Goal: Transaction & Acquisition: Purchase product/service

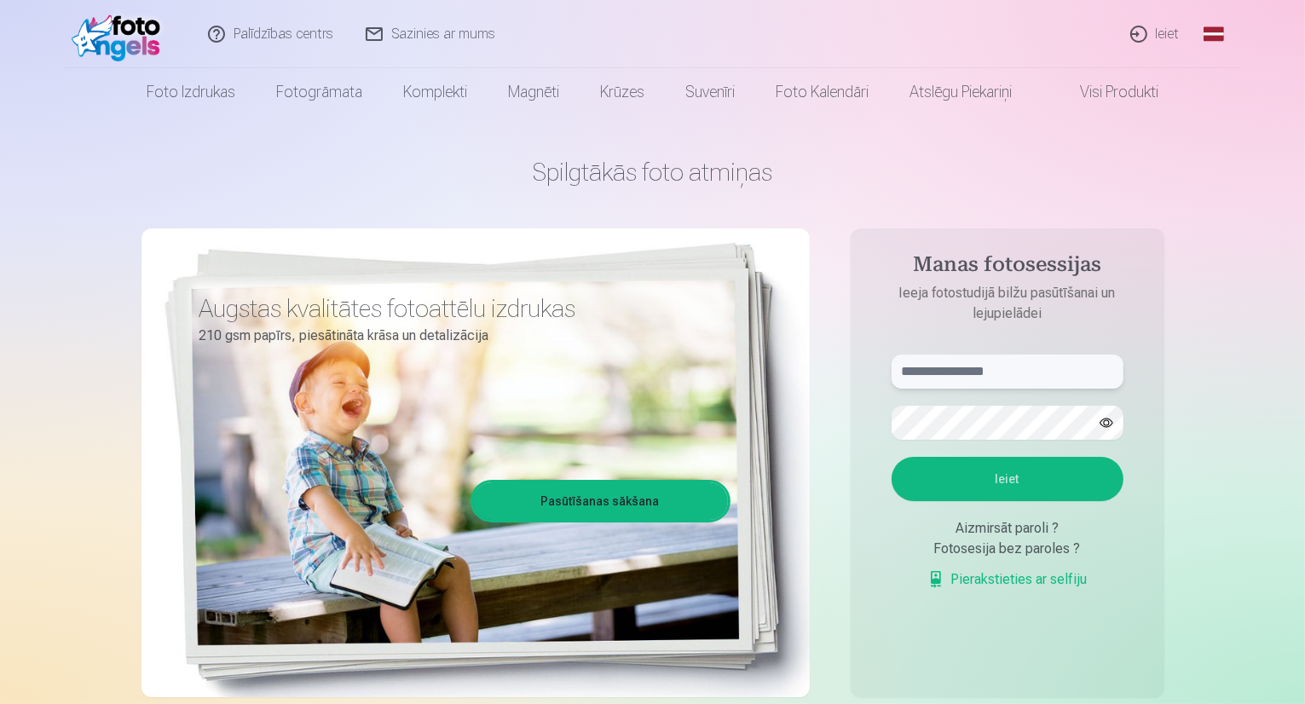
click at [1050, 375] on input "text" at bounding box center [1008, 372] width 232 height 34
type input "**********"
click at [1113, 432] on button "button" at bounding box center [1107, 423] width 32 height 32
click at [1044, 479] on button "Ieiet" at bounding box center [1008, 479] width 232 height 44
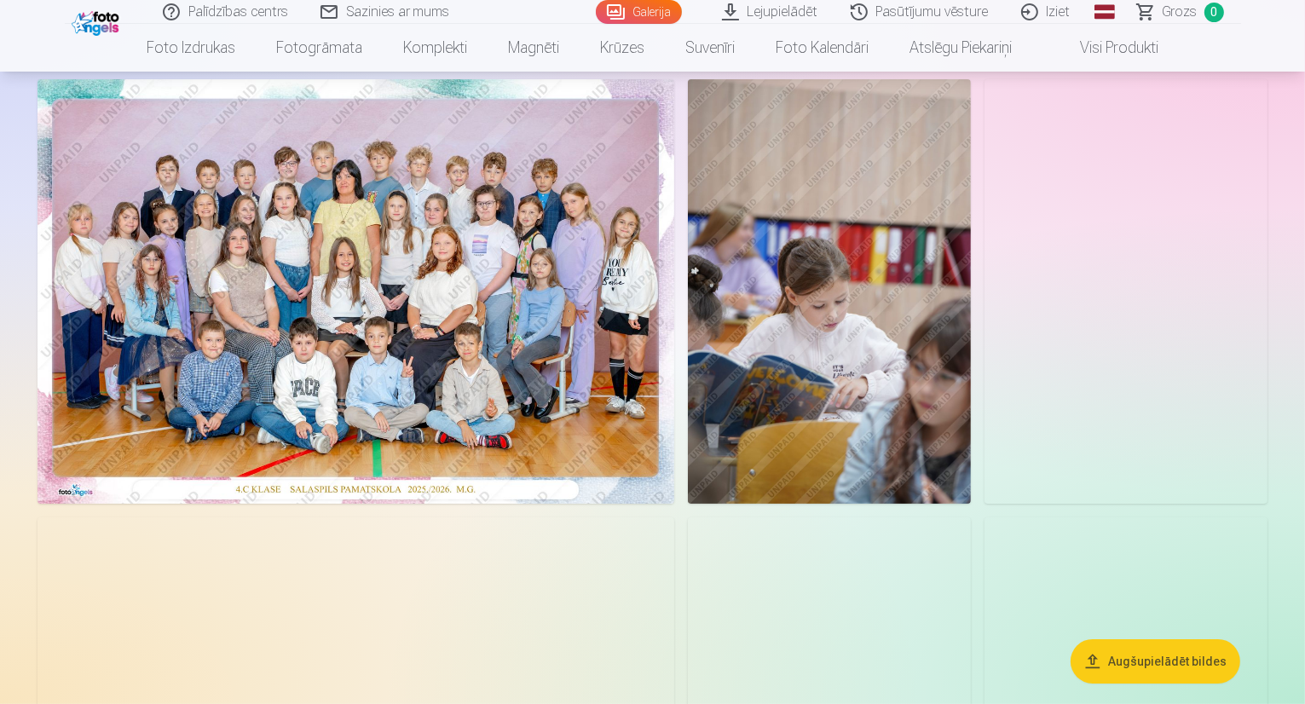
scroll to position [103, 0]
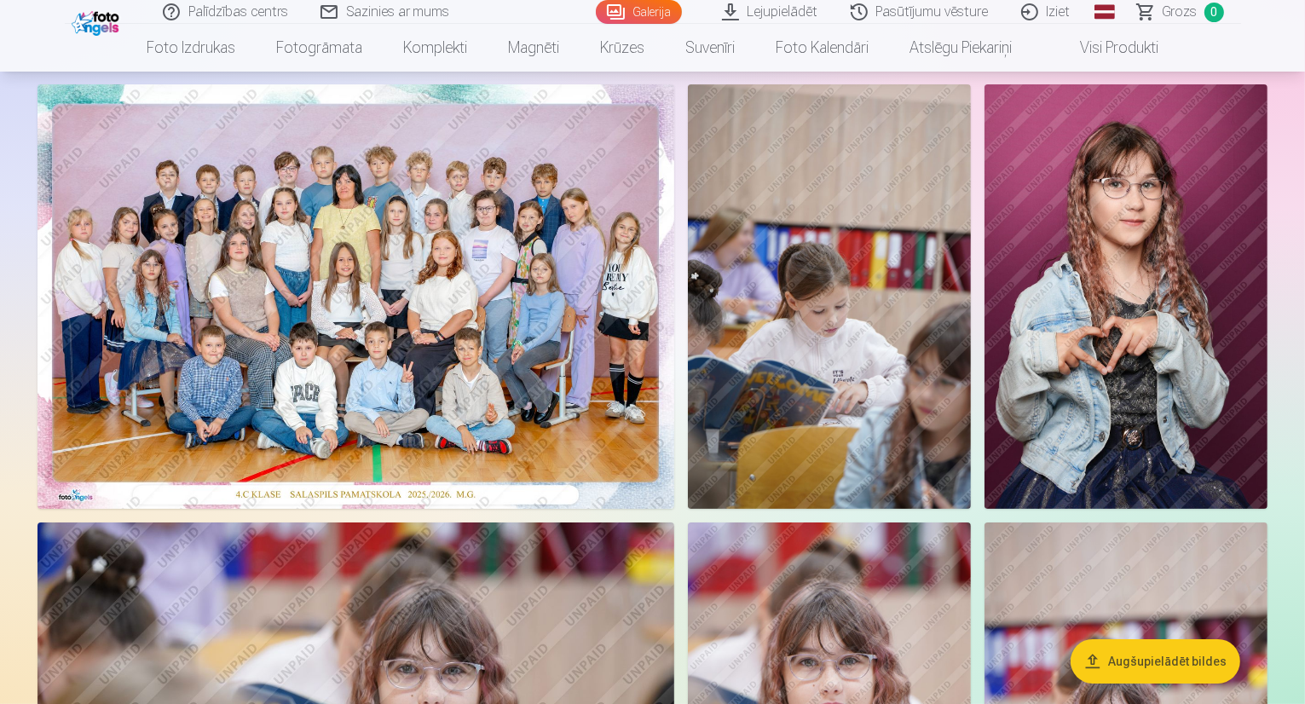
click at [113, 501] on img at bounding box center [356, 296] width 637 height 425
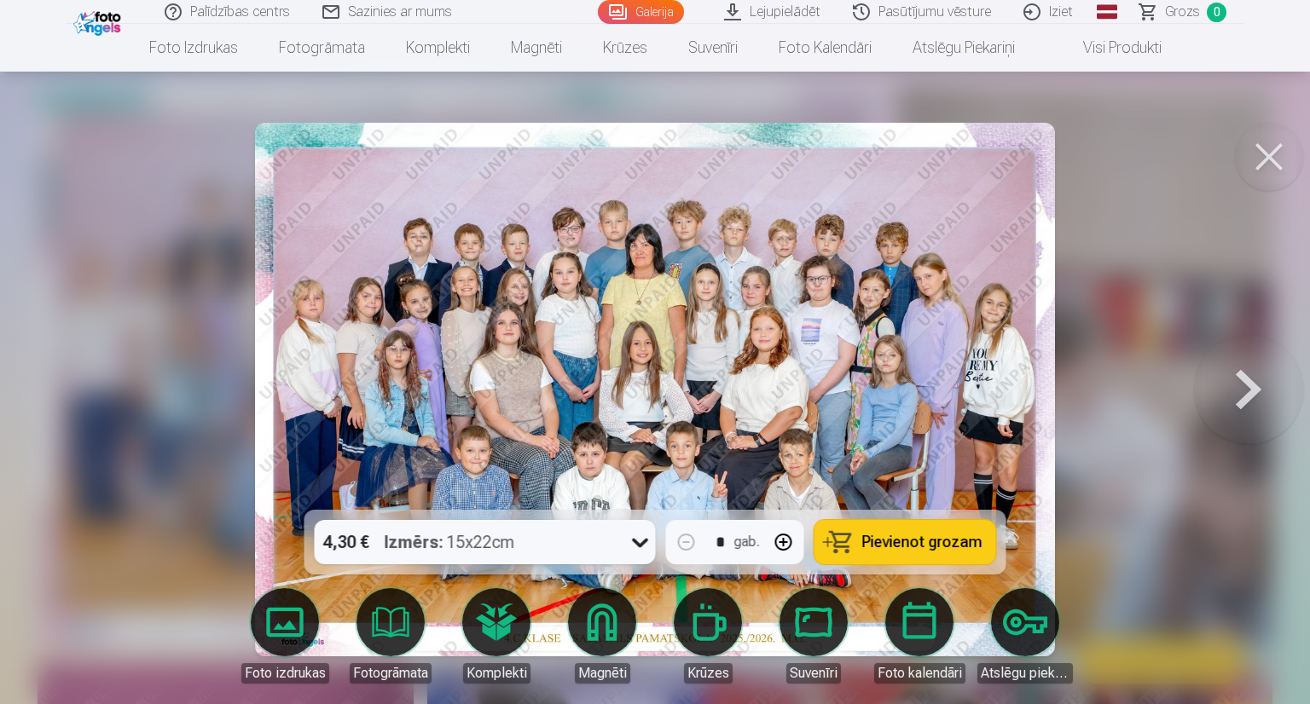
click at [977, 547] on span "Pievienot grozam" at bounding box center [922, 542] width 120 height 15
click at [1148, 454] on div at bounding box center [655, 352] width 1310 height 704
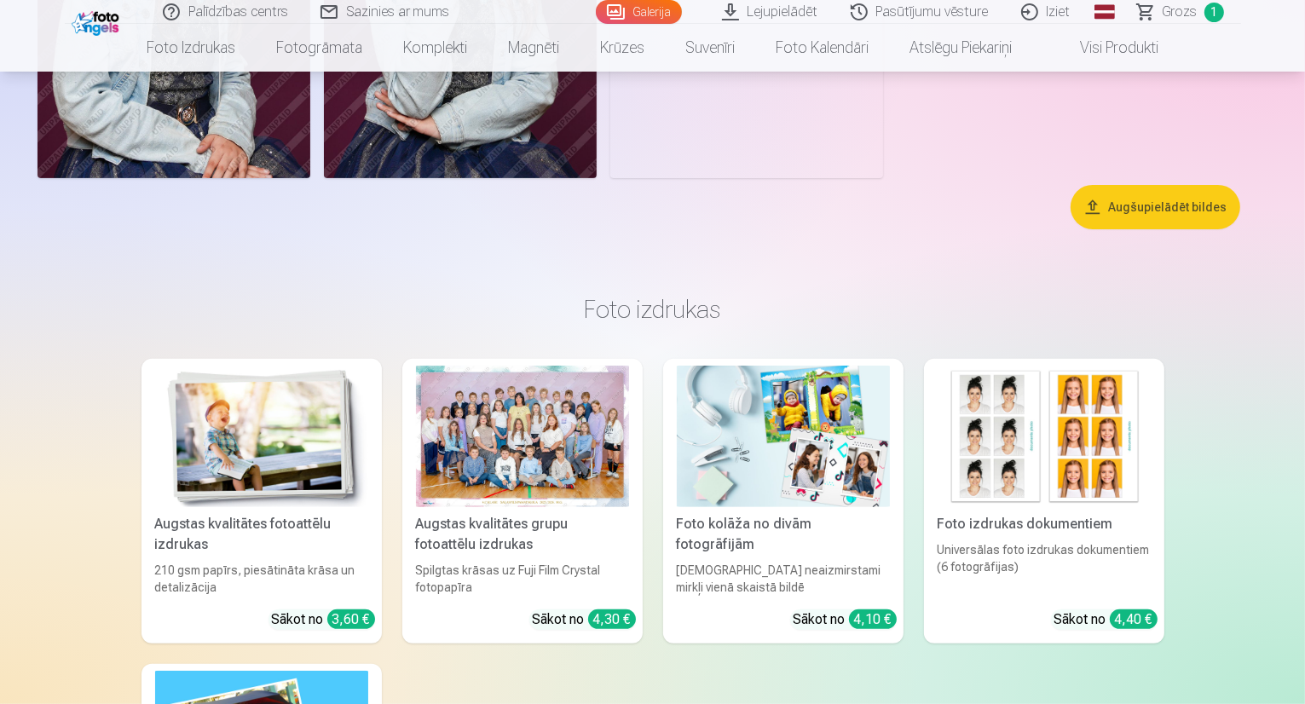
scroll to position [7022, 0]
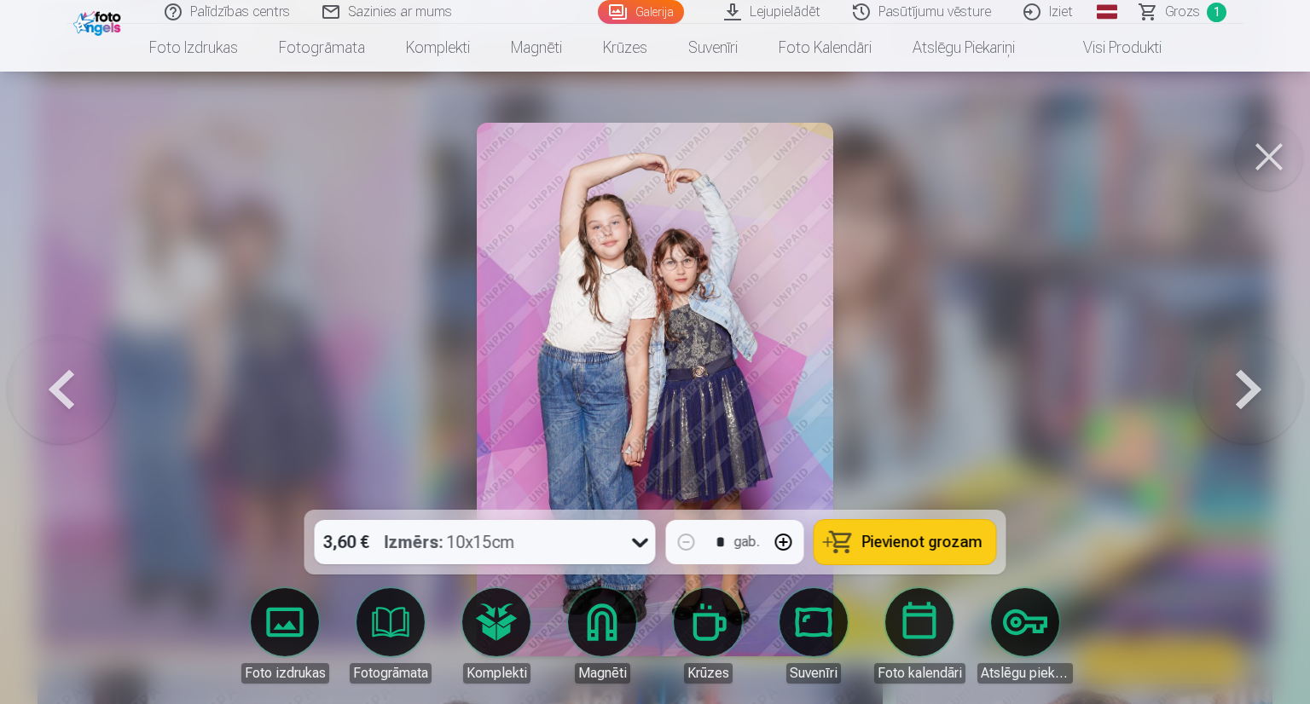
click at [1229, 179] on div at bounding box center [655, 352] width 1310 height 704
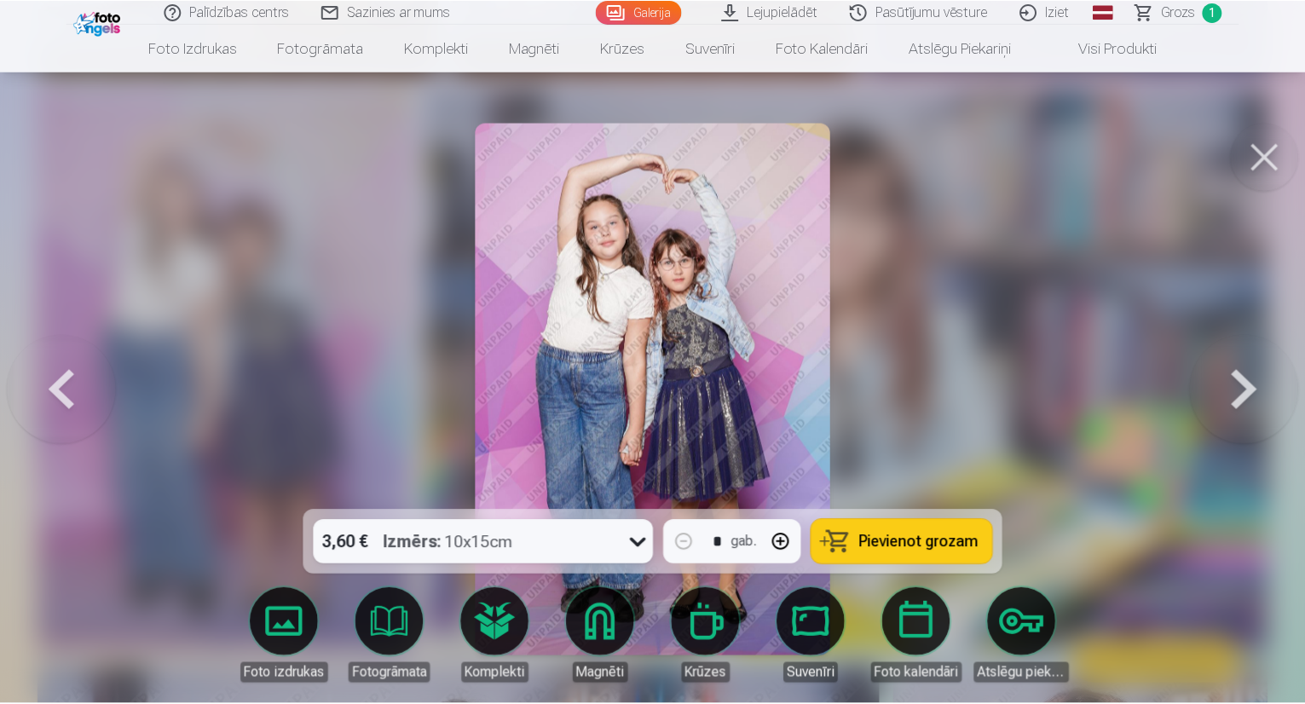
scroll to position [7022, 0]
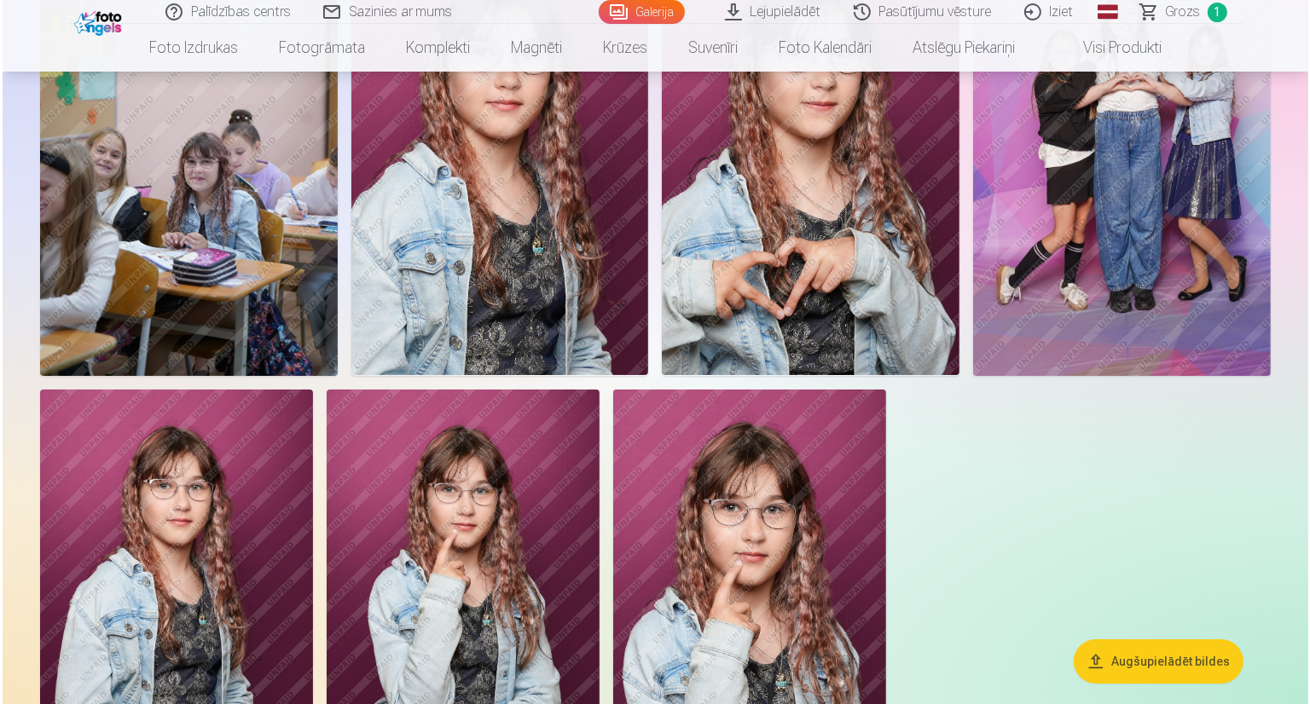
scroll to position [6422, 0]
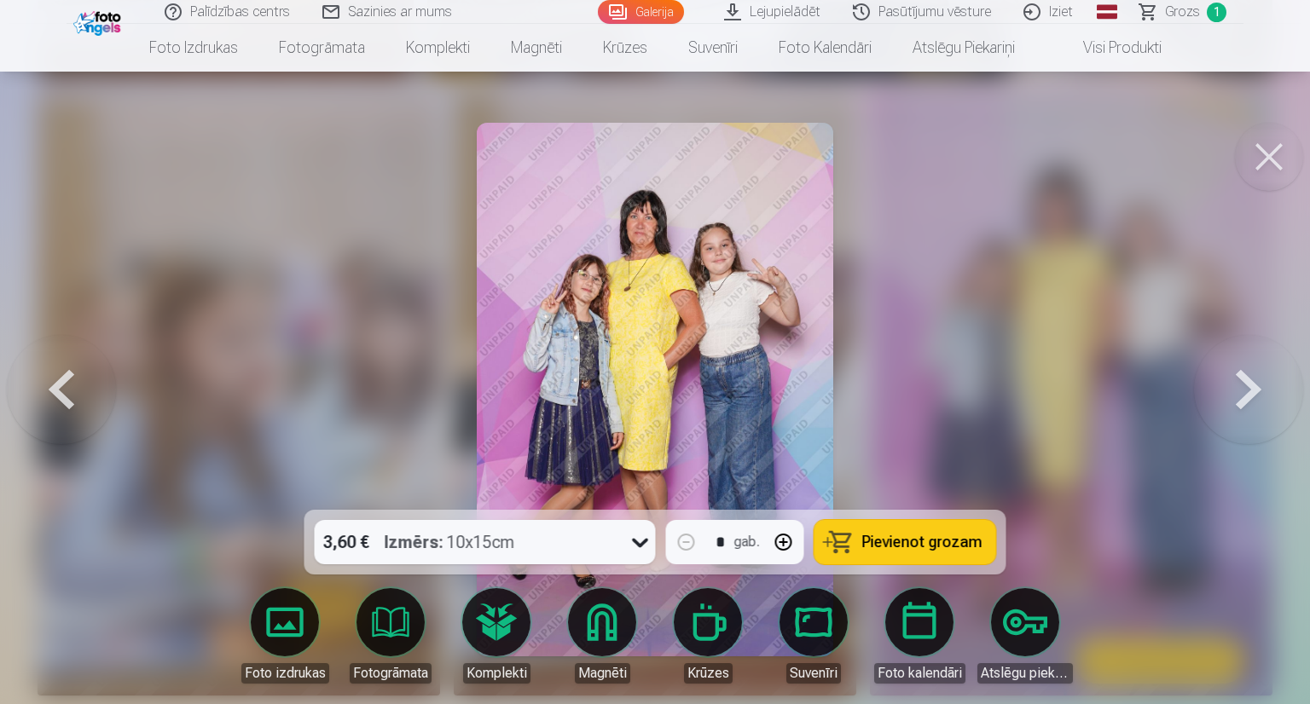
click at [940, 565] on div "3,60 € Izmērs : 10x15cm * gab. Pievienot grozam" at bounding box center [655, 542] width 702 height 65
click at [965, 553] on button "Pievienot grozam" at bounding box center [905, 542] width 182 height 44
click at [1253, 175] on button at bounding box center [1269, 157] width 68 height 68
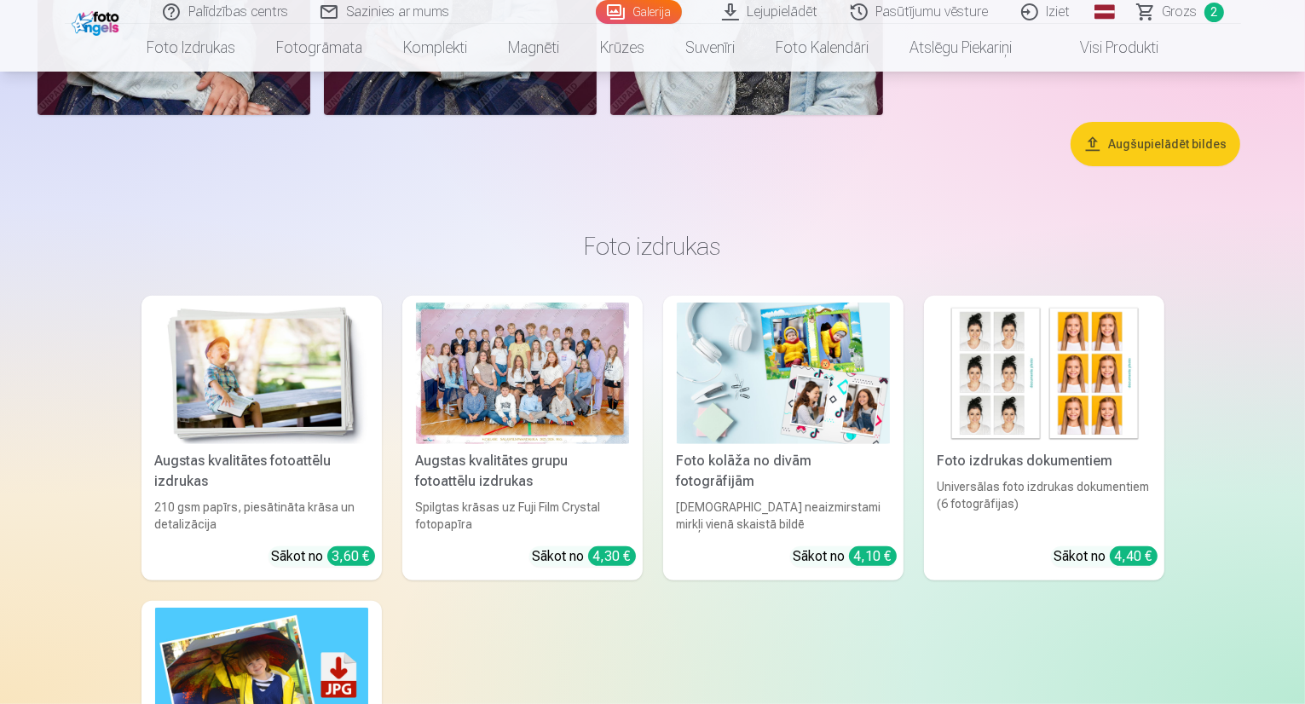
scroll to position [7079, 0]
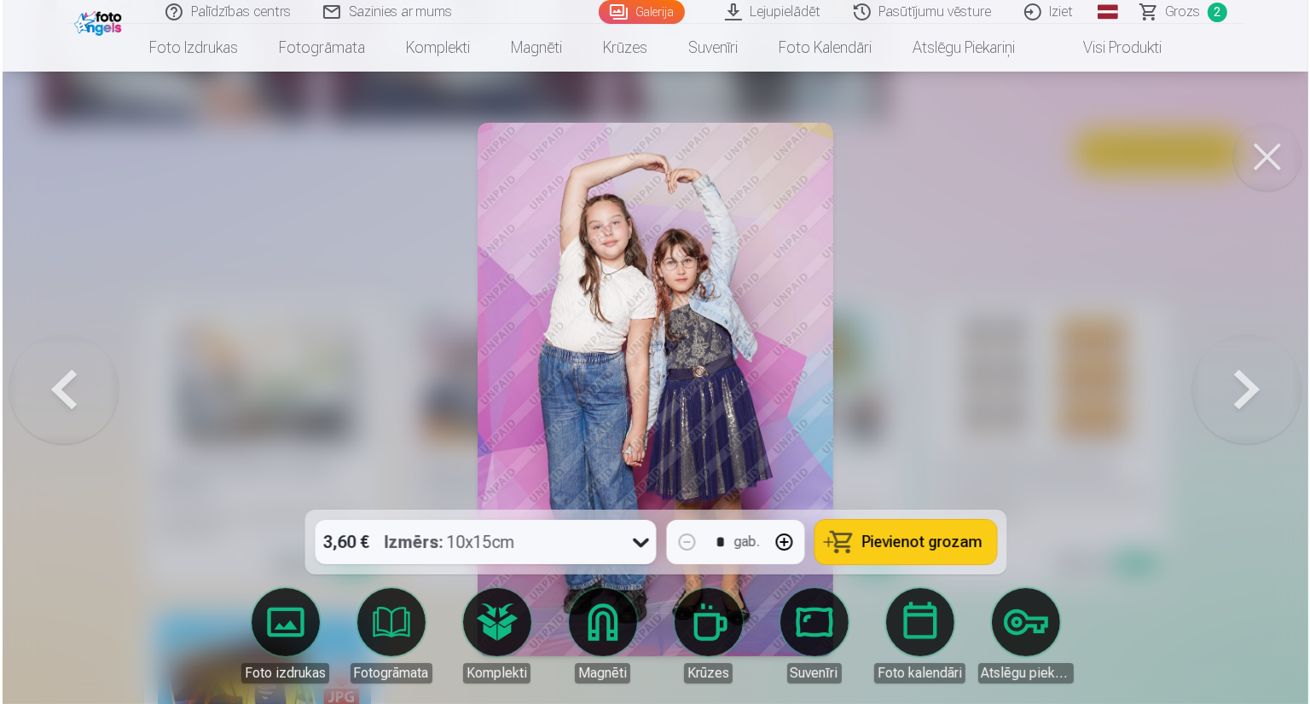
scroll to position [7100, 0]
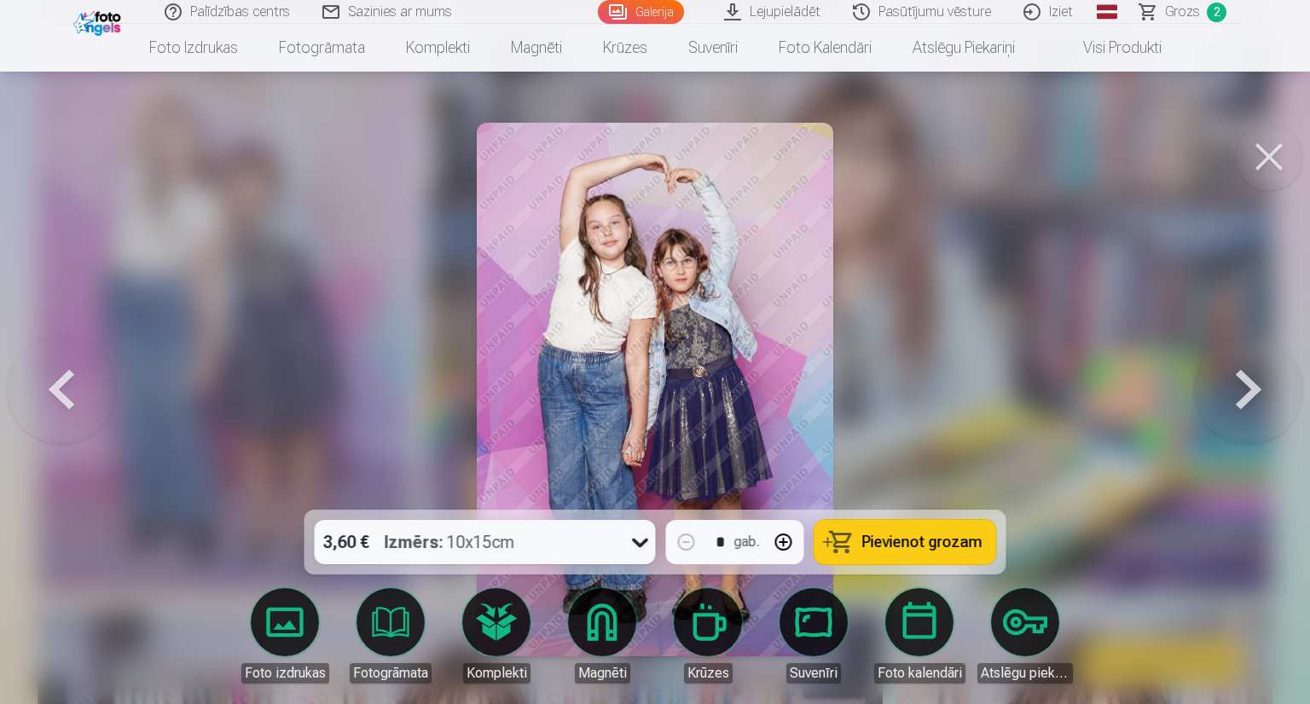
click at [957, 550] on span "Pievienot grozam" at bounding box center [922, 542] width 120 height 15
click at [1259, 160] on button at bounding box center [1269, 157] width 68 height 68
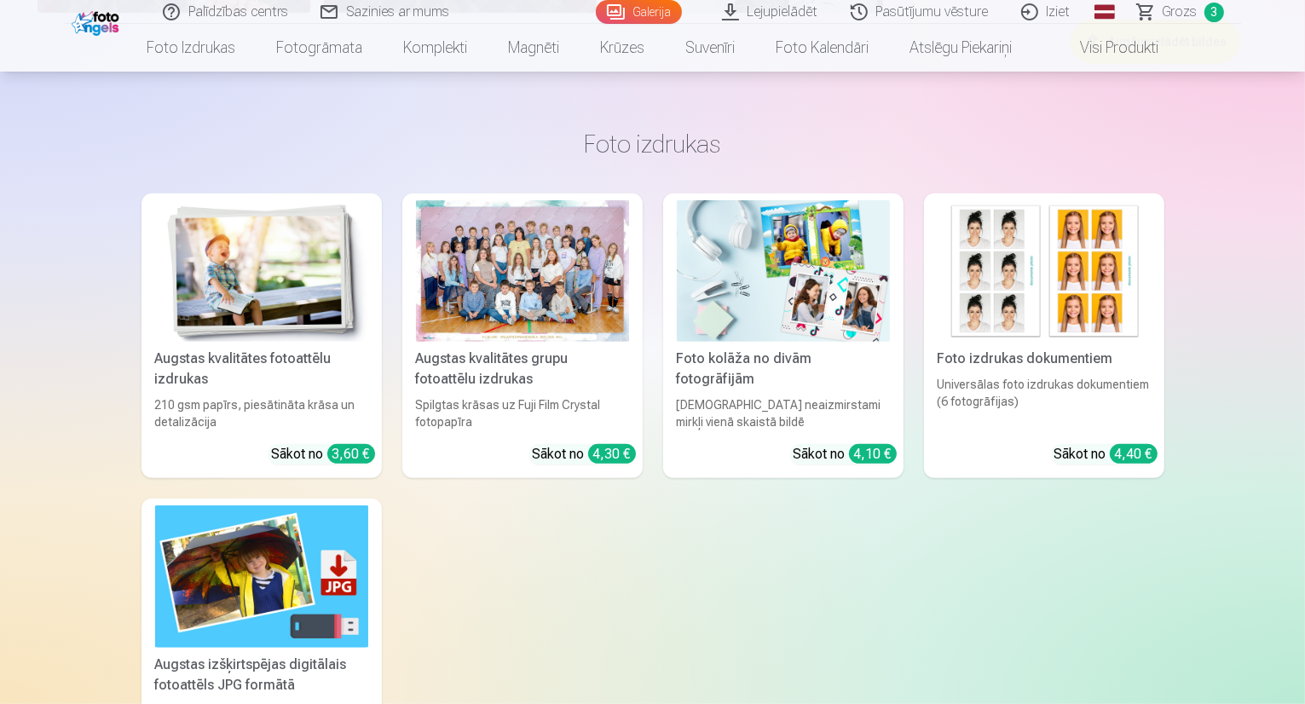
scroll to position [7189, 0]
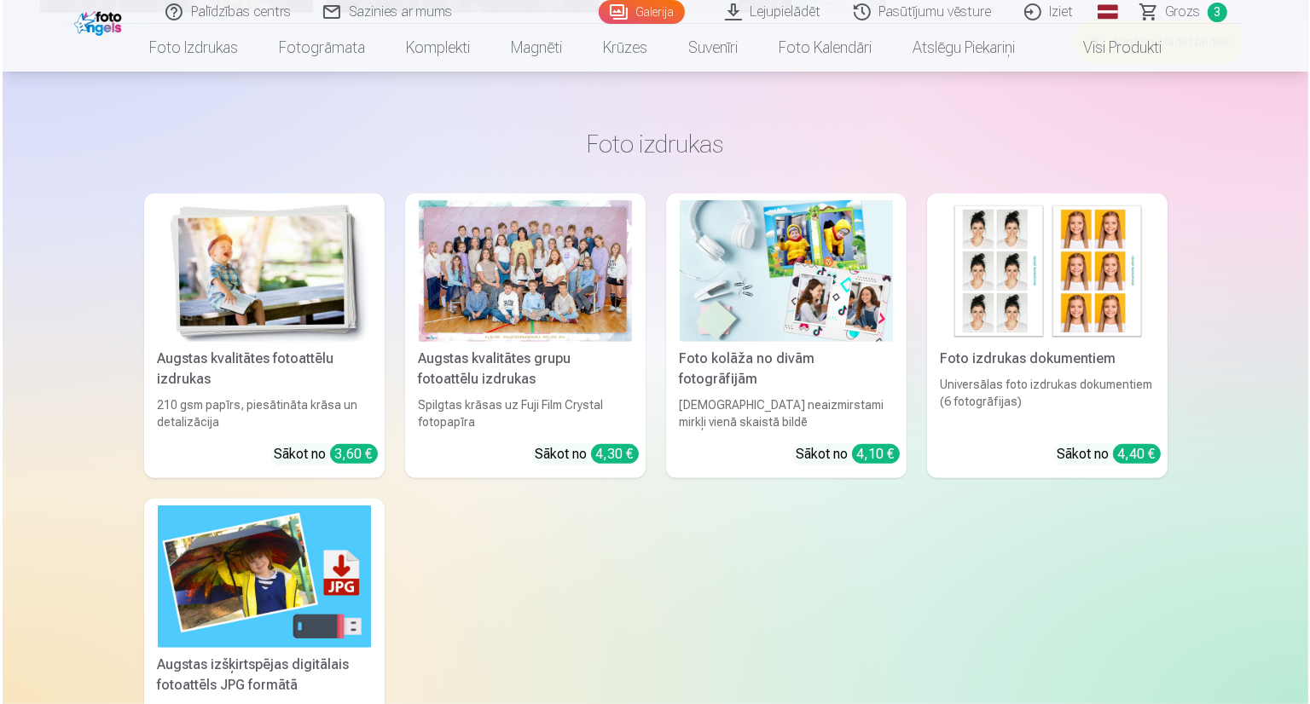
scroll to position [7213, 0]
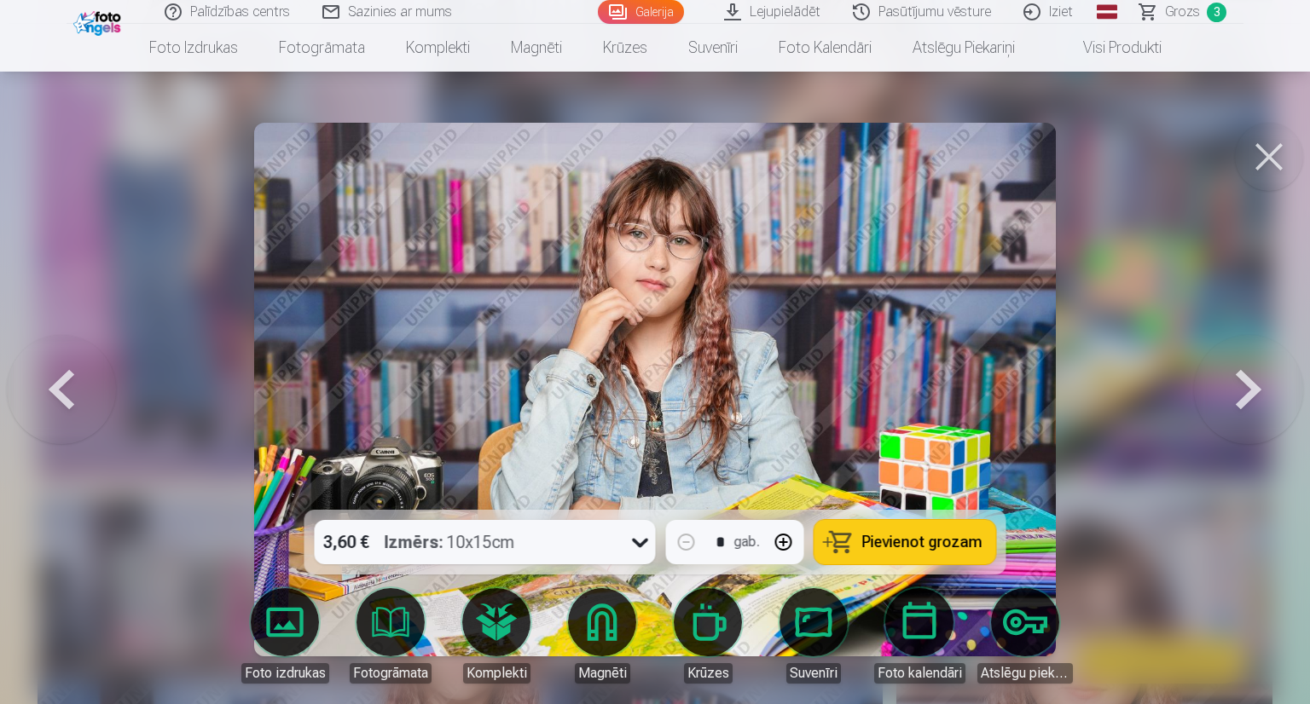
click at [970, 541] on span "Pievienot grozam" at bounding box center [922, 542] width 120 height 15
click at [1250, 177] on button at bounding box center [1269, 157] width 68 height 68
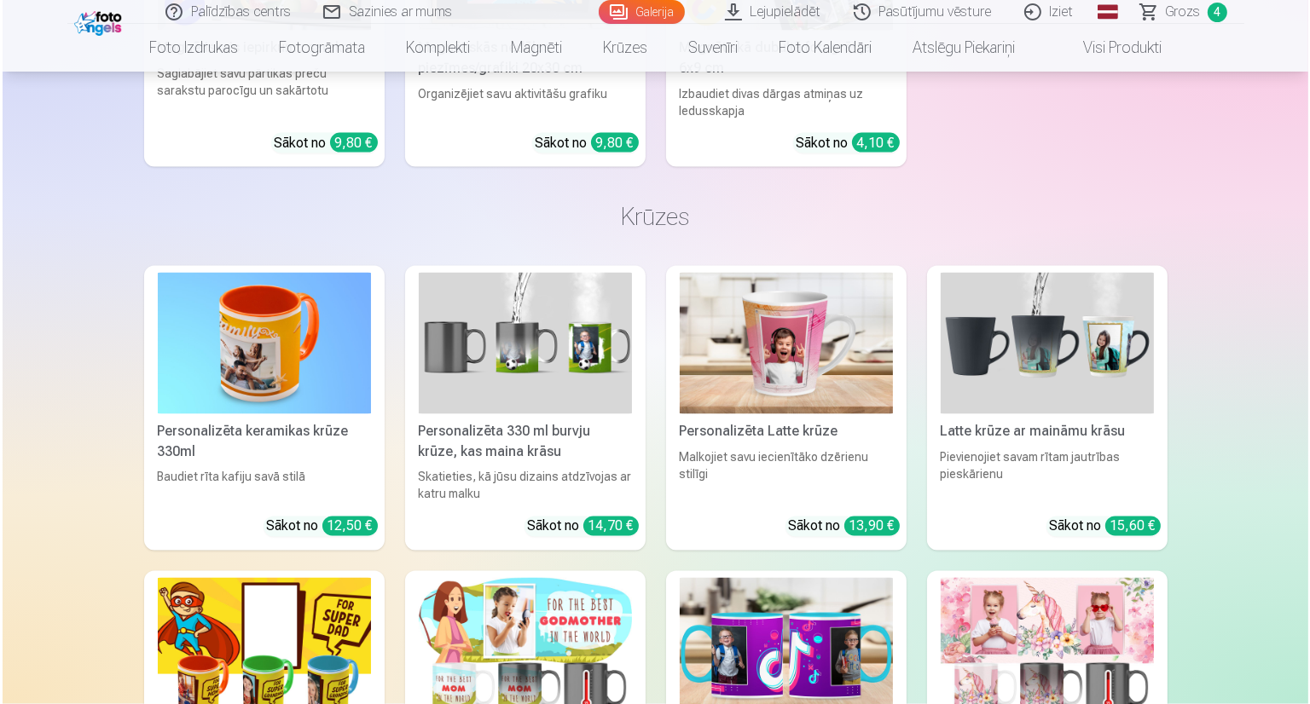
scroll to position [9345, 0]
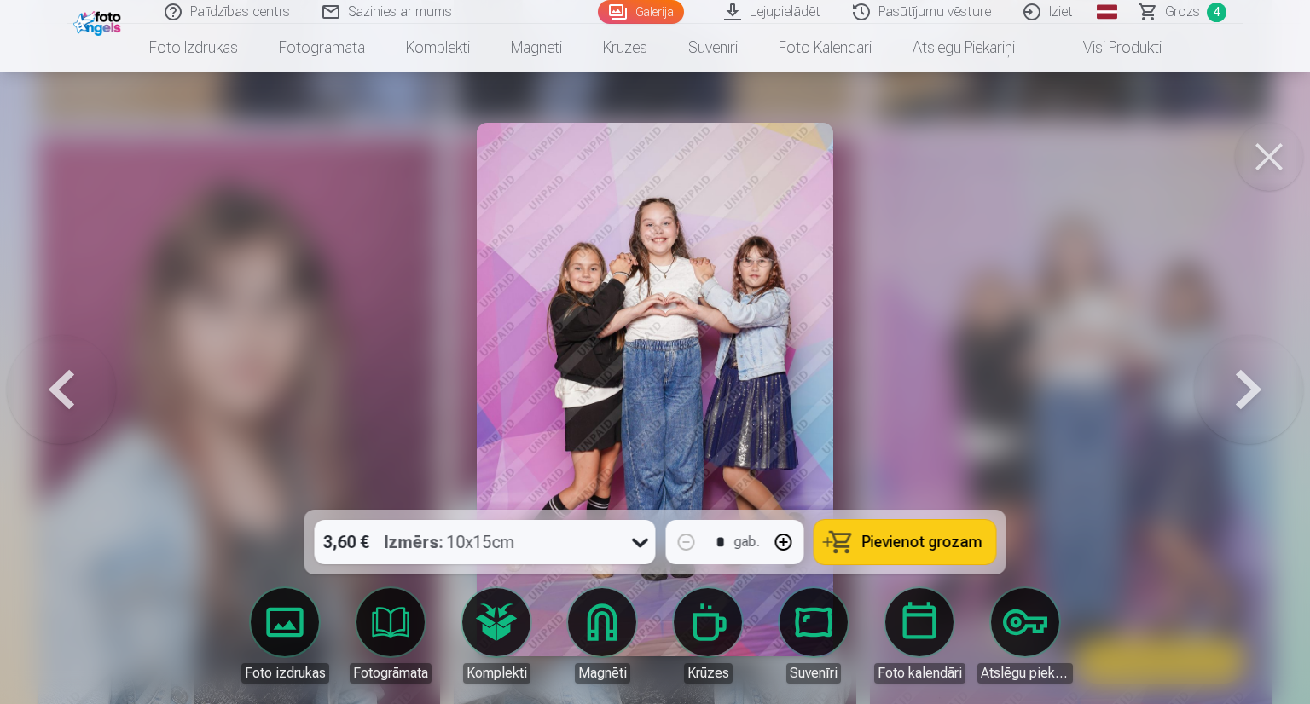
click at [982, 553] on button "Pievienot grozam" at bounding box center [905, 542] width 182 height 44
click at [1265, 160] on button at bounding box center [1269, 157] width 68 height 68
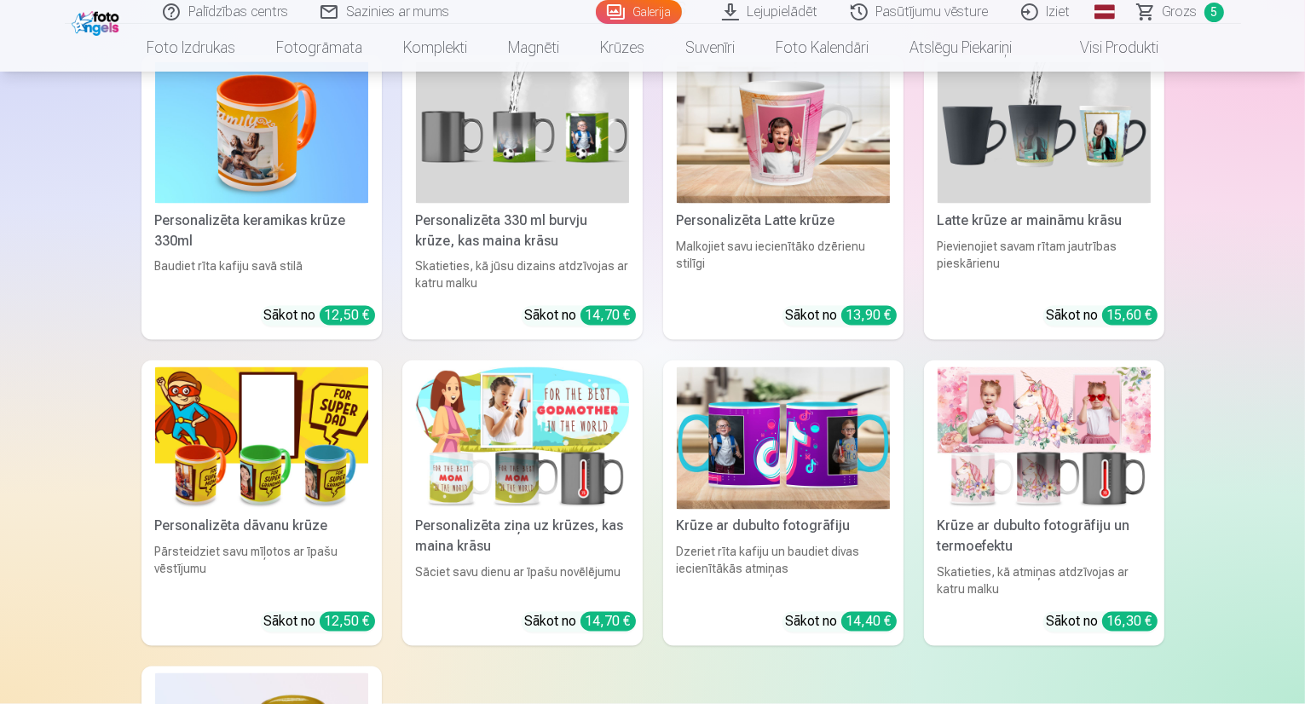
scroll to position [9513, 0]
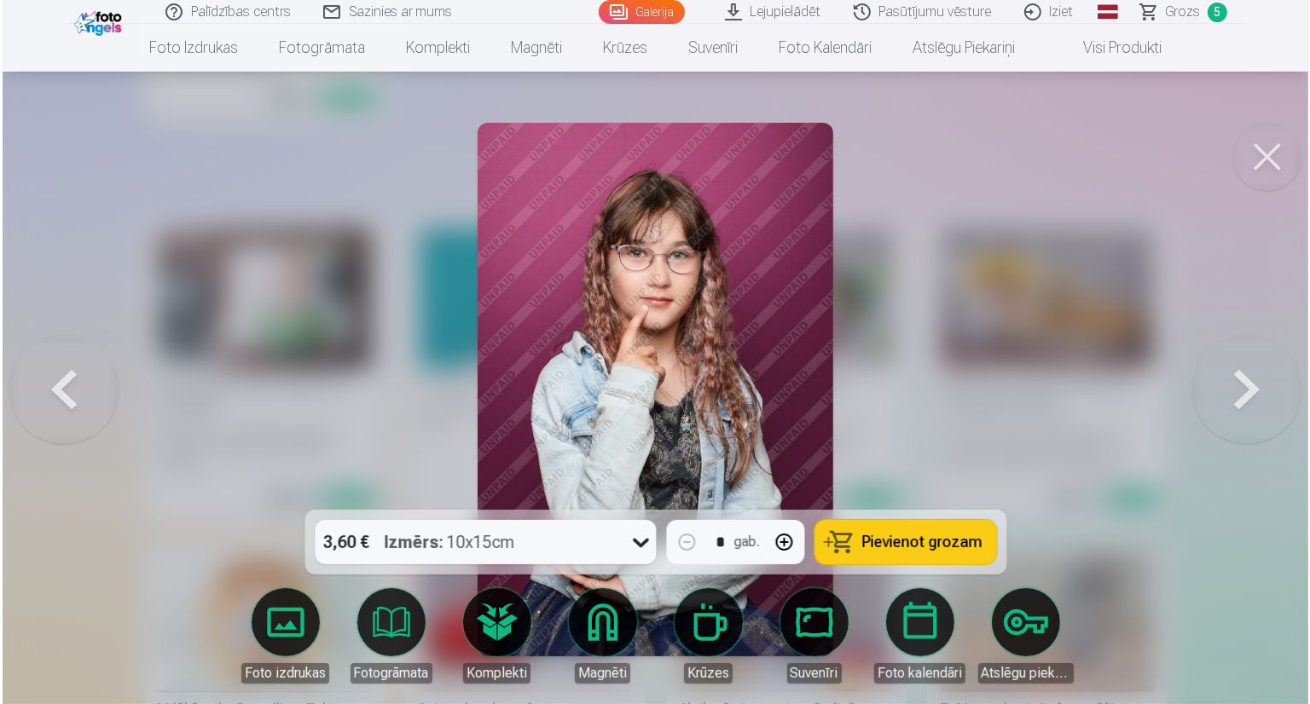
scroll to position [10352, 0]
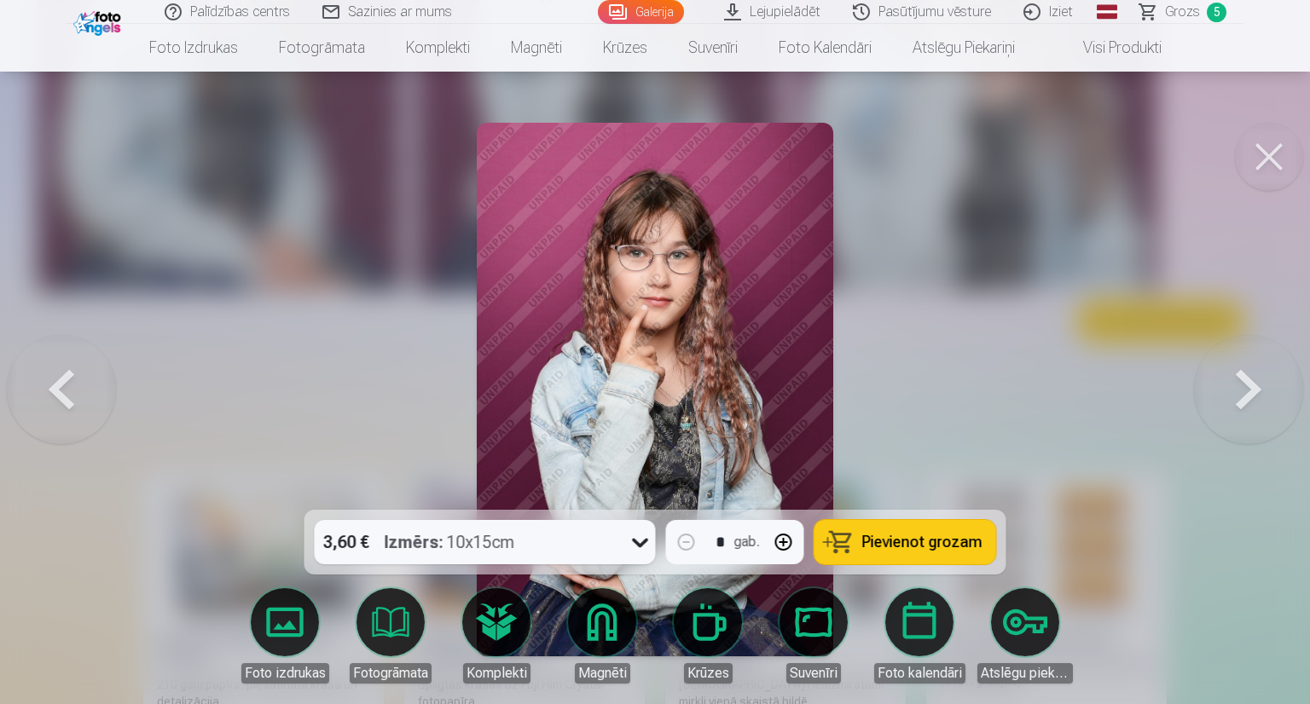
click at [964, 547] on span "Pievienot grozam" at bounding box center [922, 542] width 120 height 15
click at [1264, 151] on button at bounding box center [1269, 157] width 68 height 68
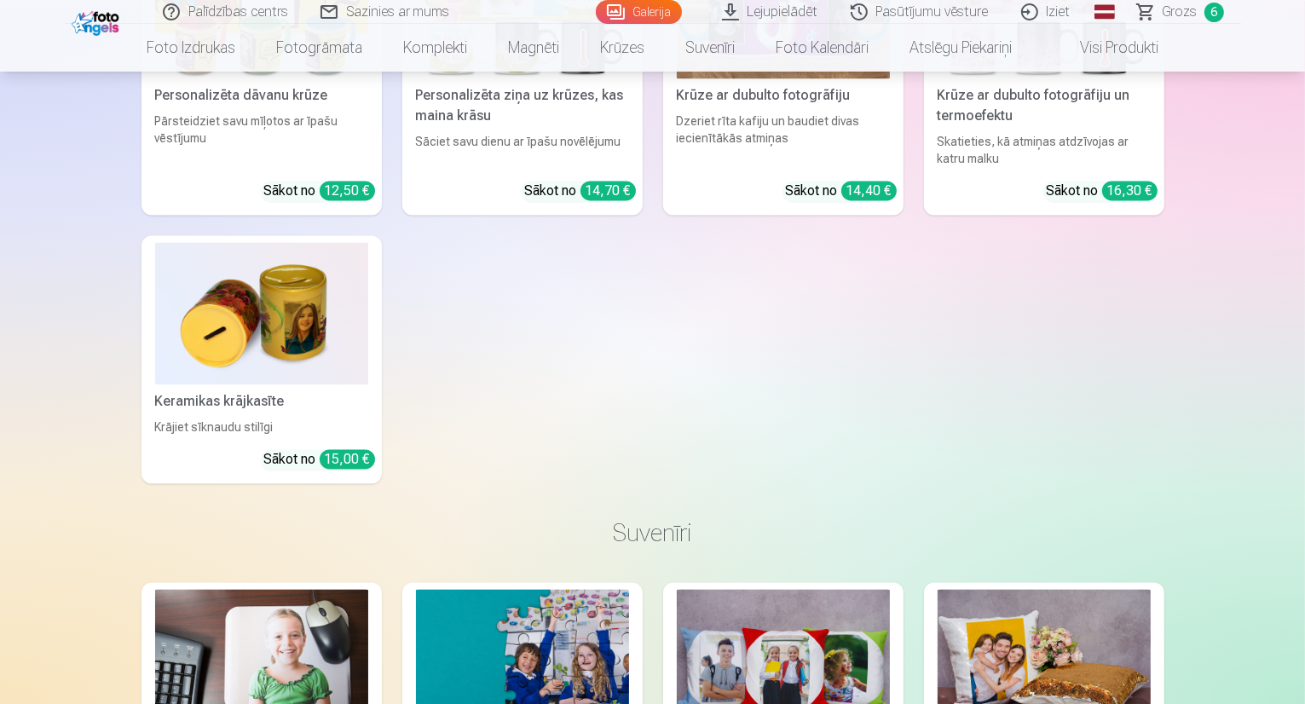
scroll to position [9959, 0]
click at [542, 49] on link "Magnēti" at bounding box center [534, 48] width 92 height 48
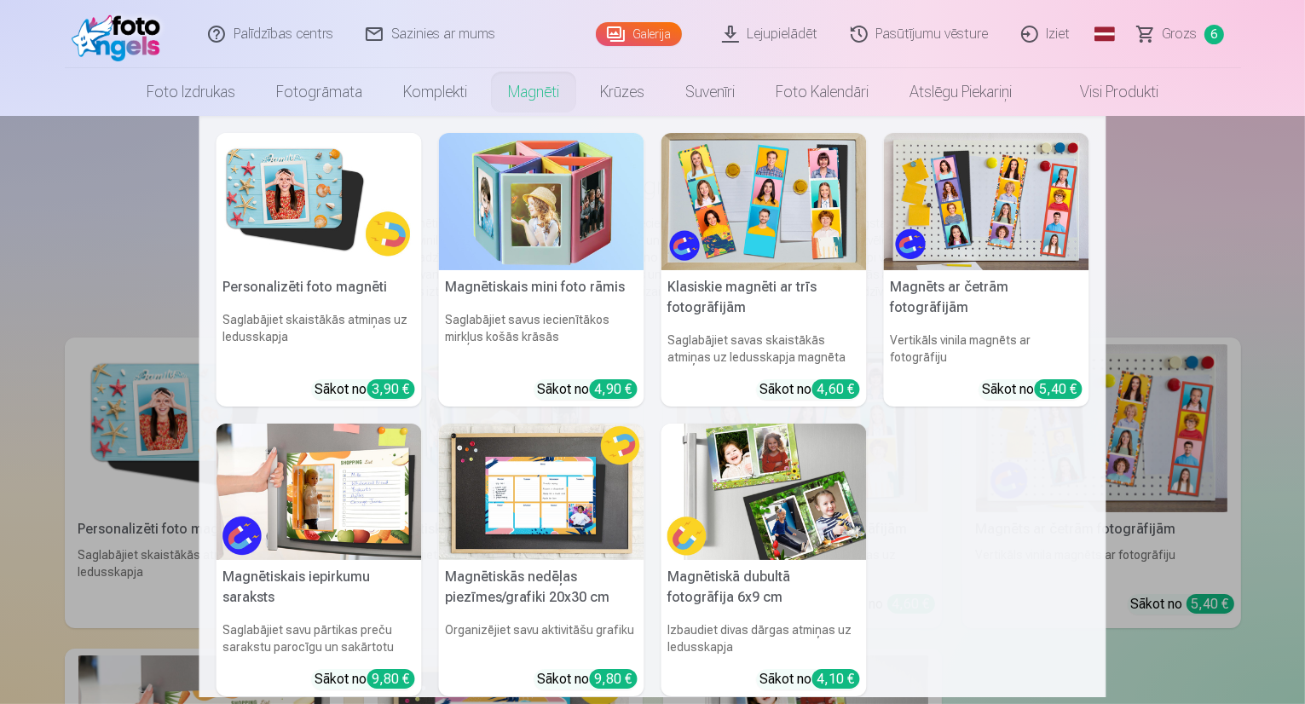
click at [1190, 40] on span "Grozs" at bounding box center [1180, 34] width 35 height 20
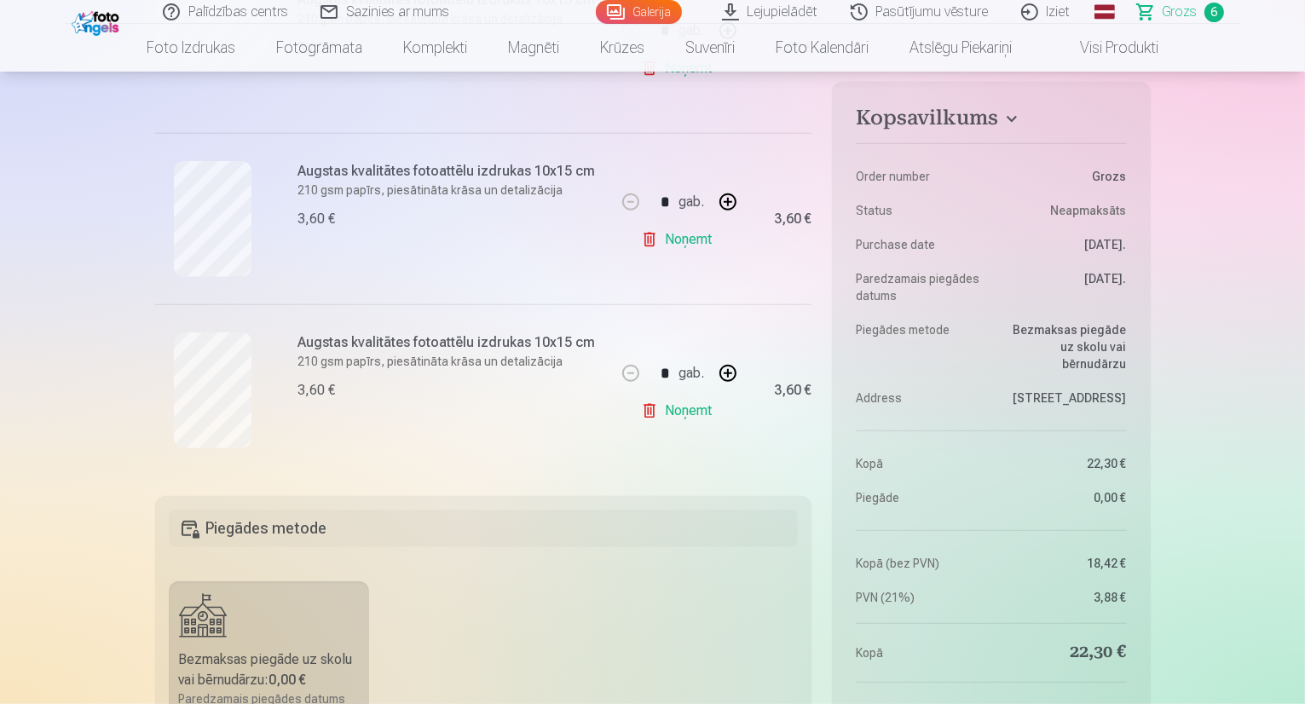
scroll to position [1000, 0]
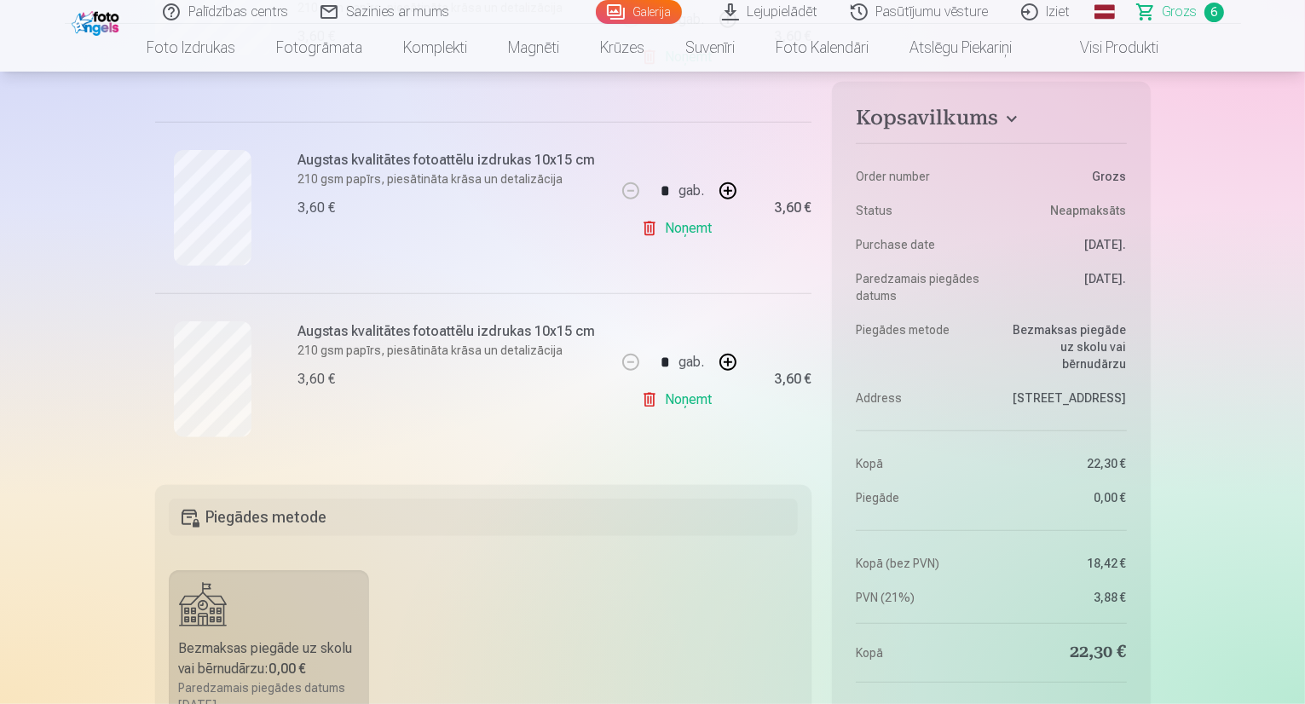
click at [686, 411] on link "Noņemt" at bounding box center [680, 400] width 78 height 34
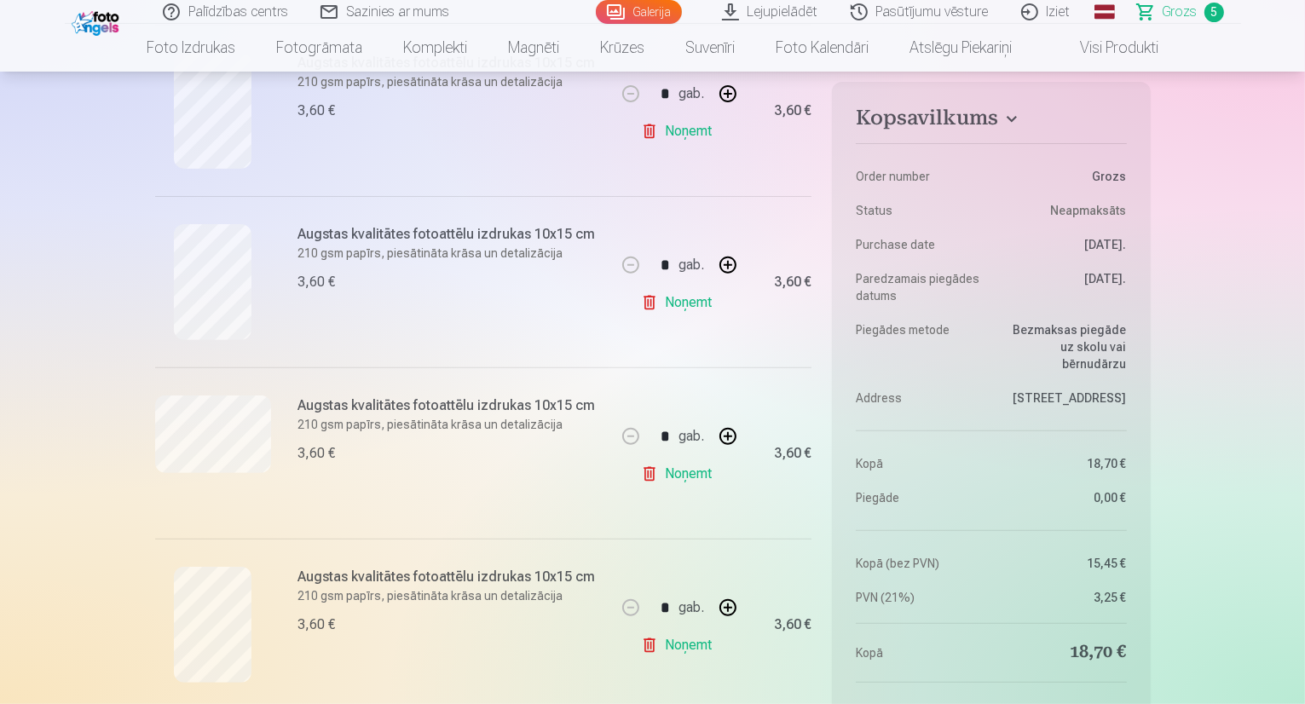
scroll to position [0, 0]
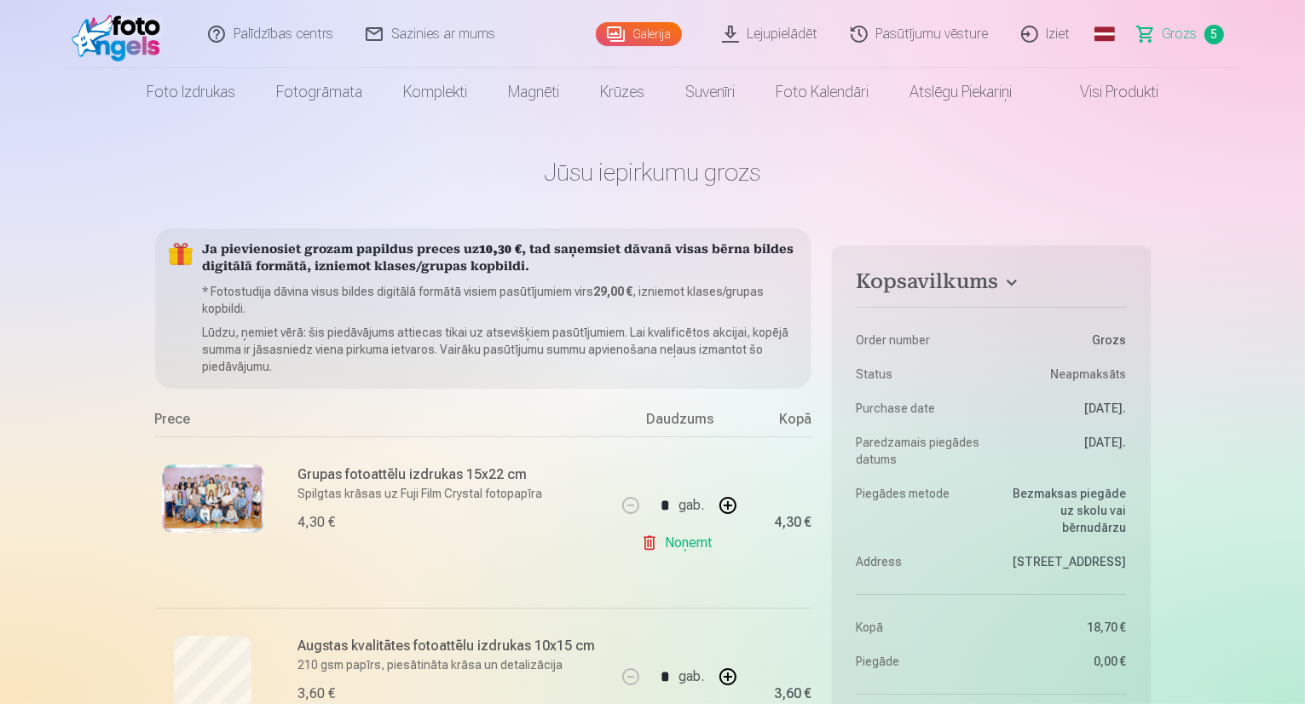
click at [528, 101] on link "Magnēti" at bounding box center [534, 92] width 92 height 48
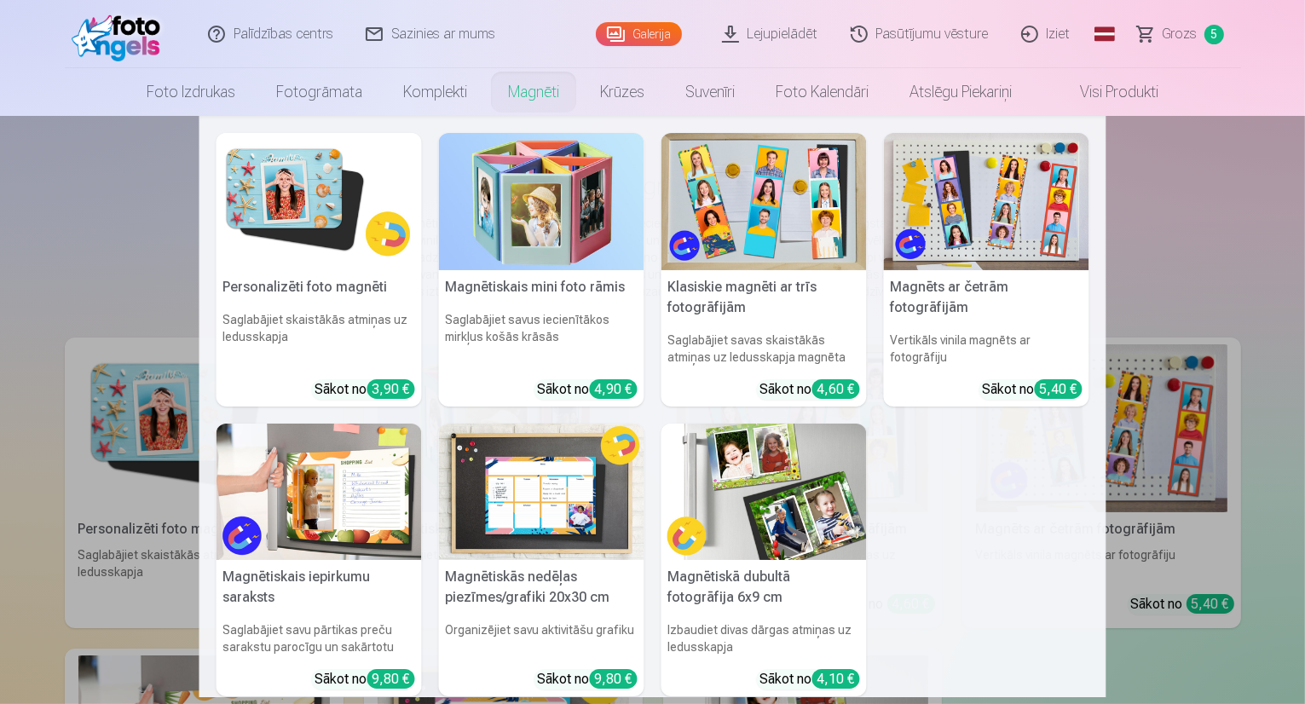
click at [330, 184] on img at bounding box center [319, 201] width 205 height 137
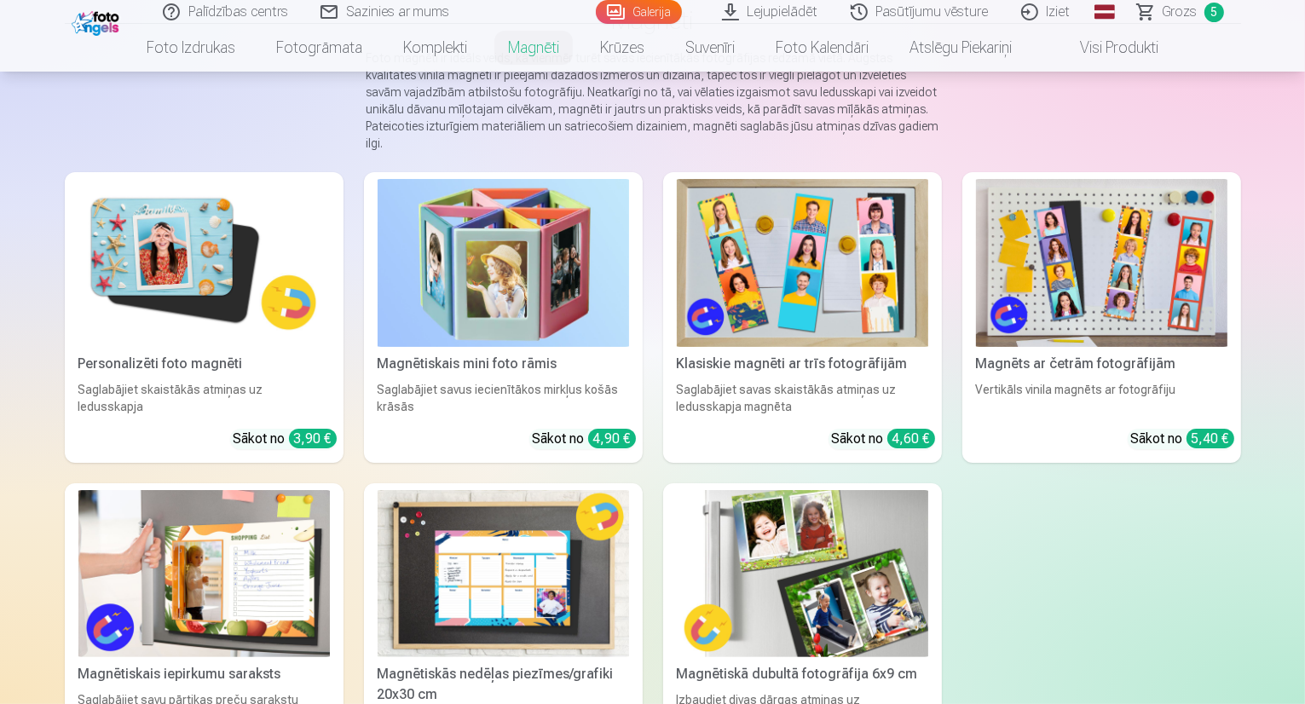
scroll to position [167, 0]
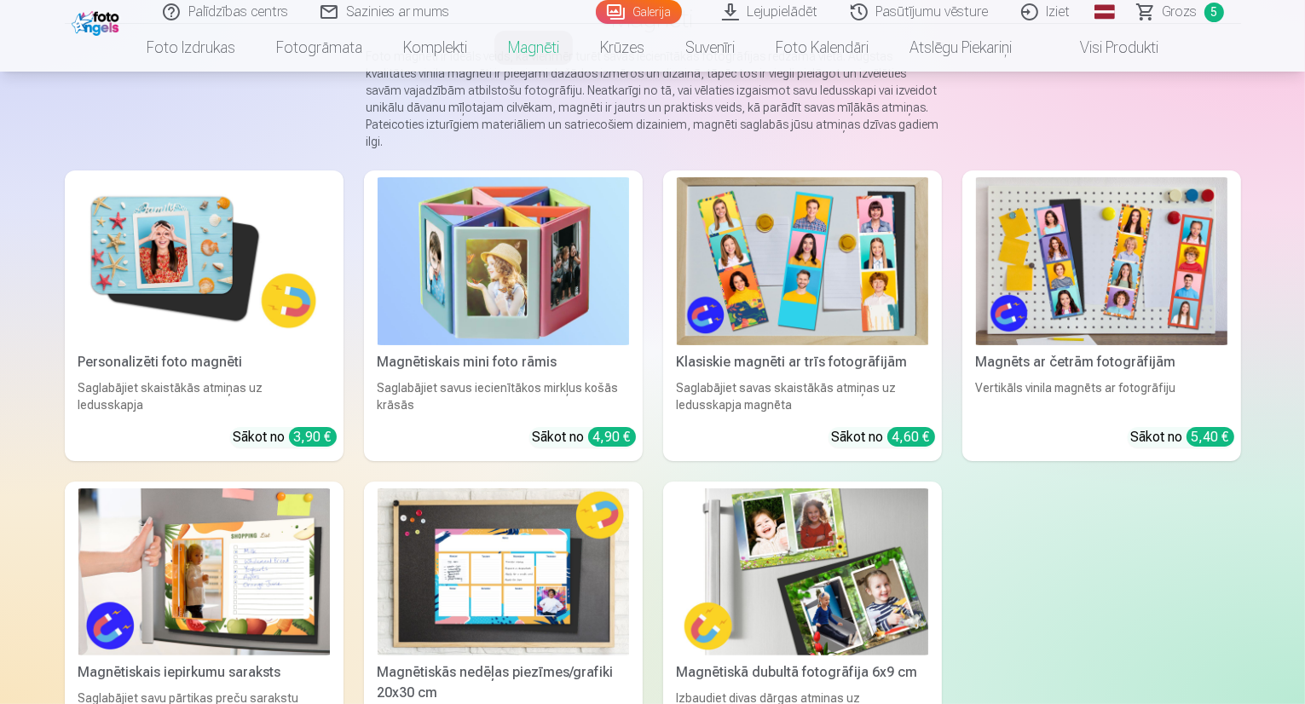
click at [85, 344] on img at bounding box center [204, 261] width 252 height 168
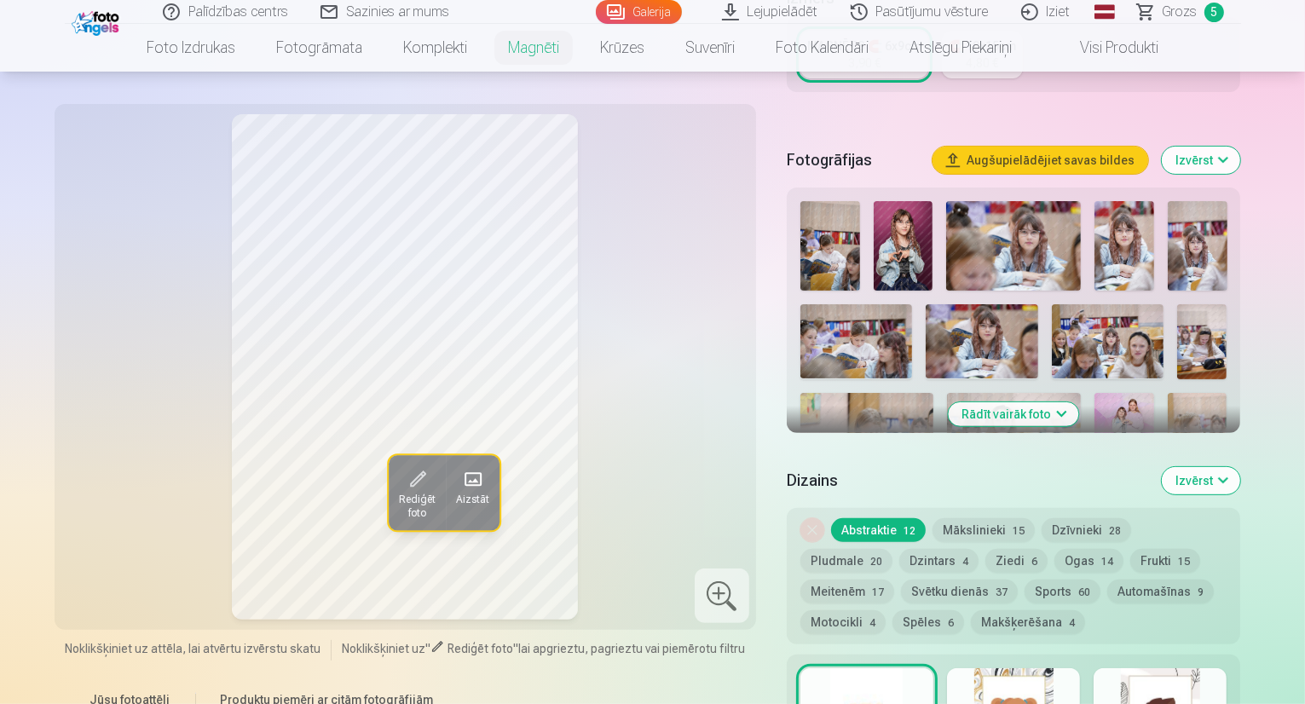
scroll to position [421, 0]
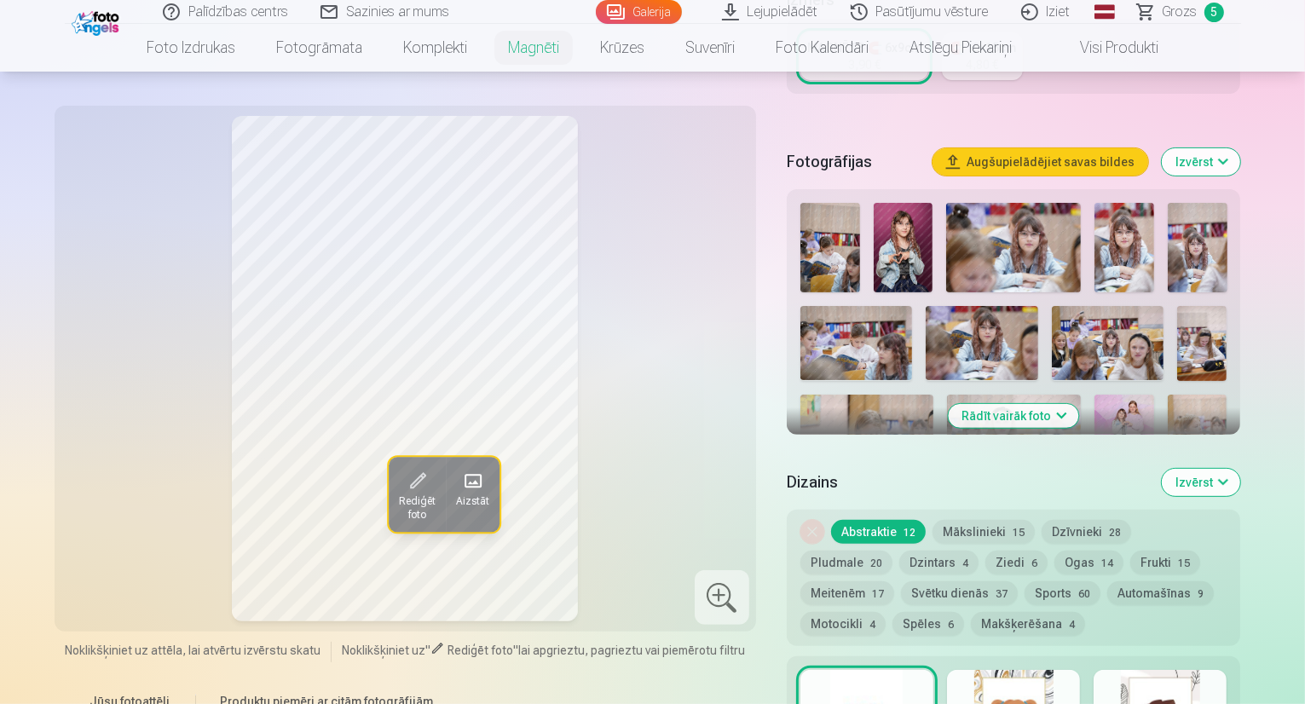
click at [1079, 404] on button "Rādīt vairāk foto" at bounding box center [1014, 416] width 130 height 24
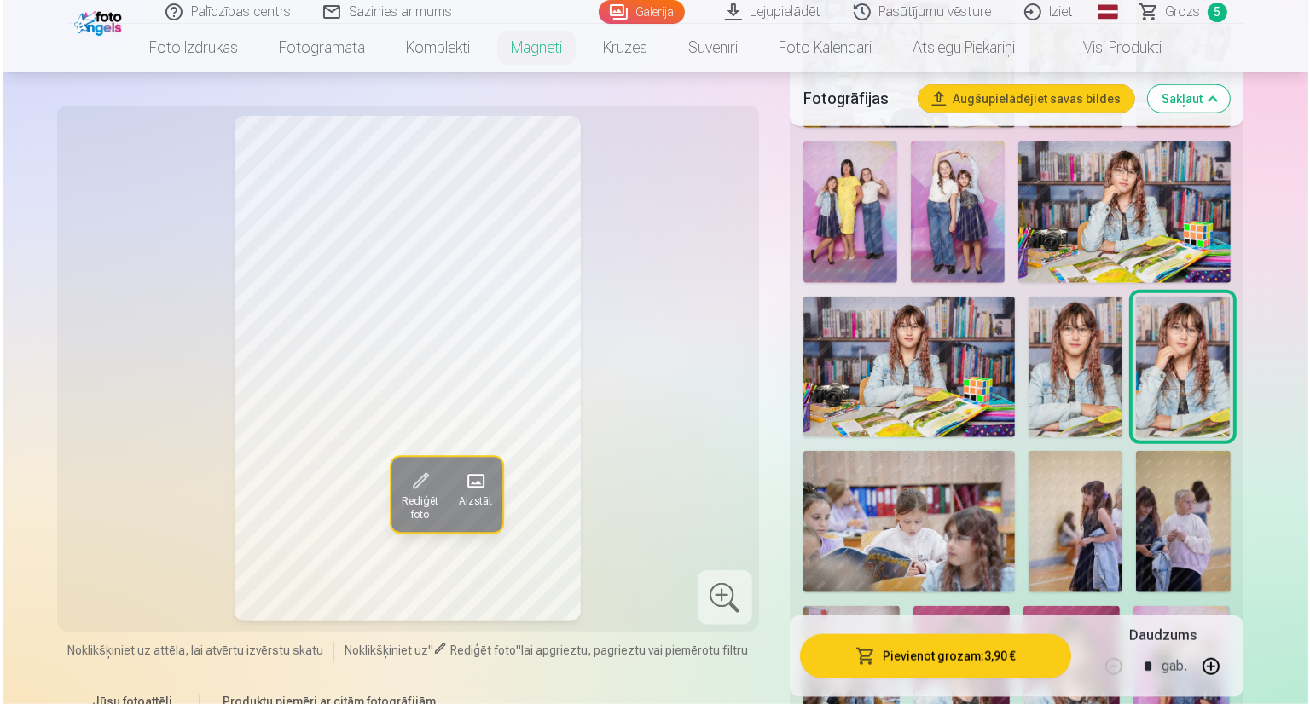
scroll to position [1472, 0]
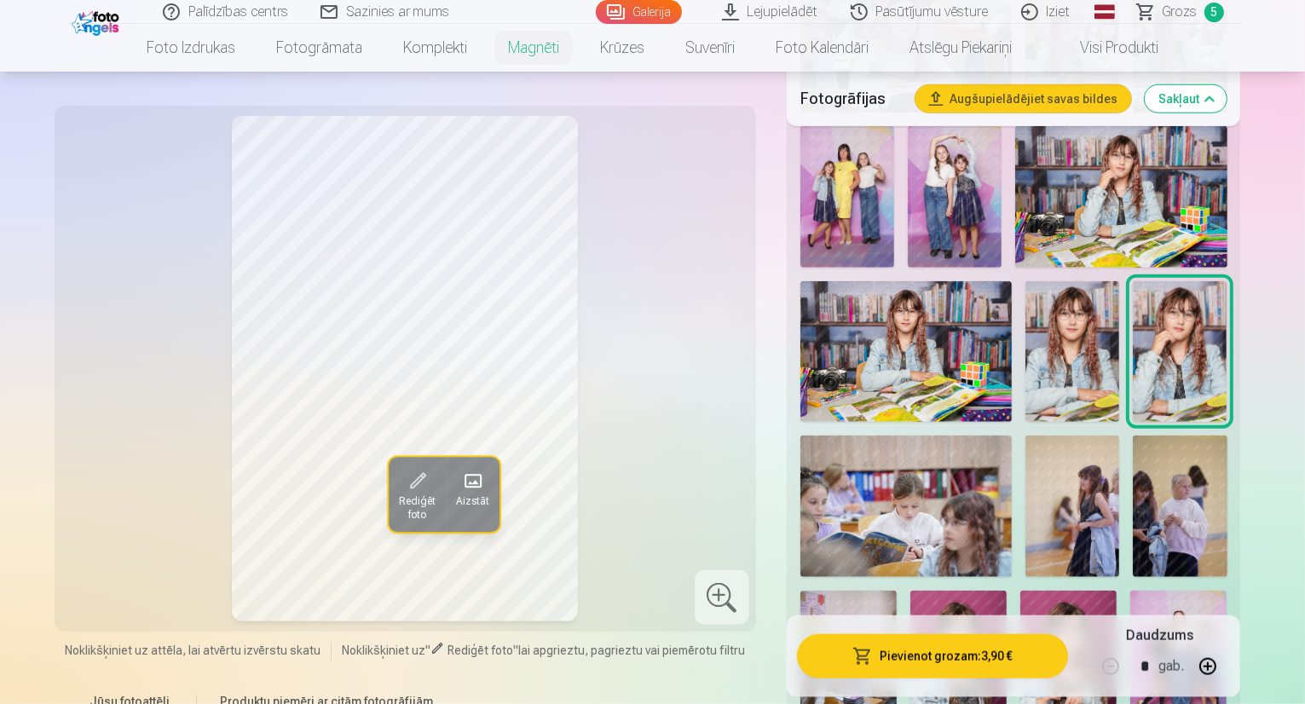
click at [1030, 669] on button "Pievienot grozam : 3,90 €" at bounding box center [933, 656] width 272 height 44
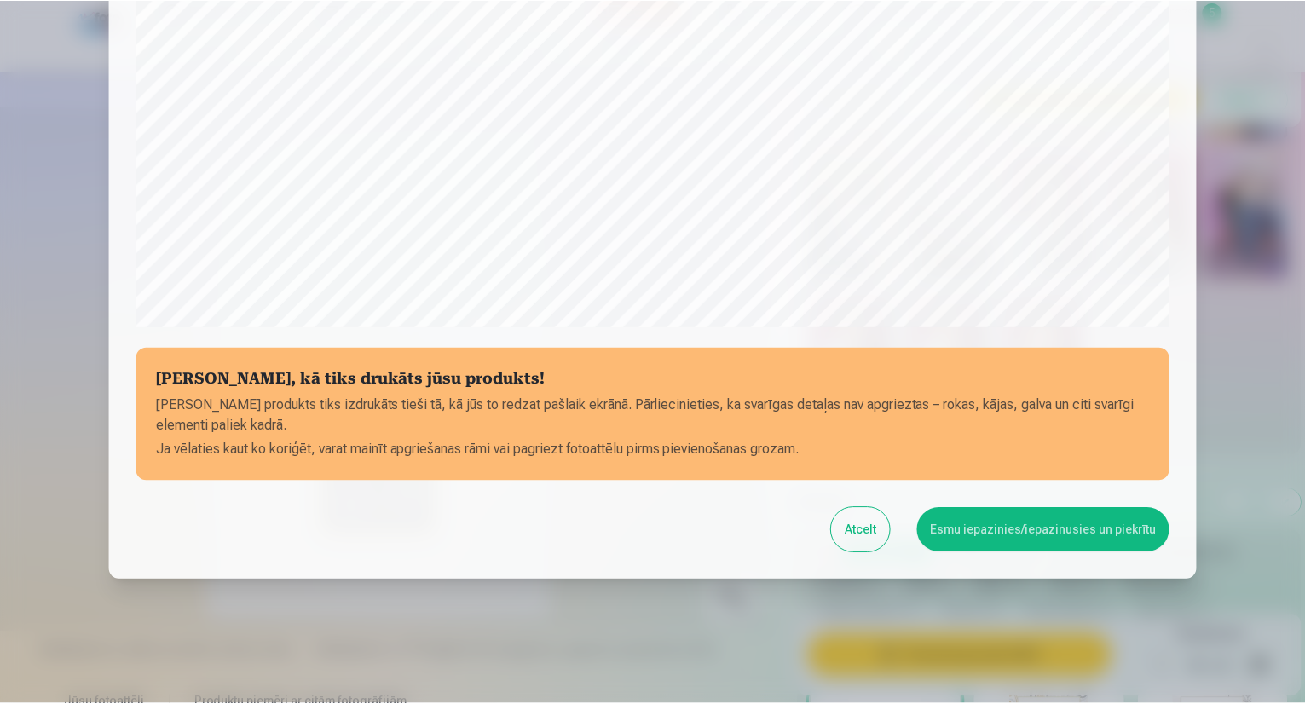
scroll to position [524, 0]
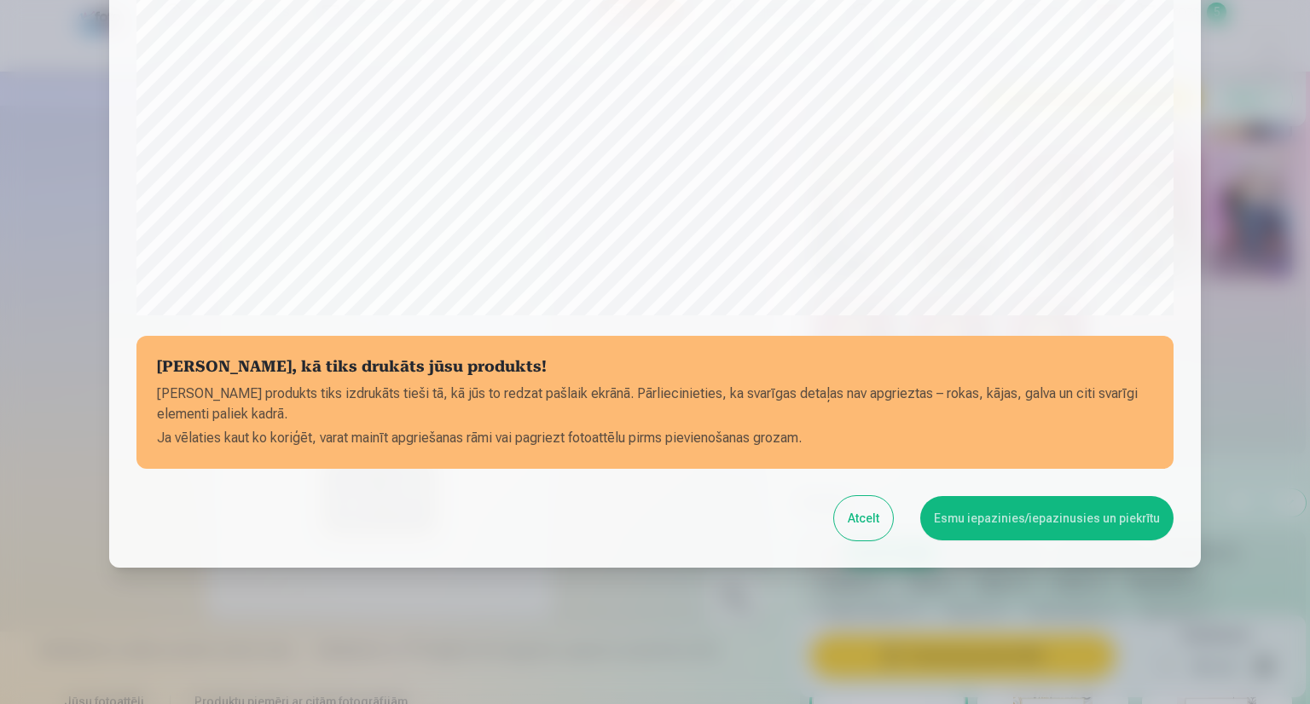
click at [1144, 513] on button "Esmu iepazinies/iepazinusies un piekrītu" at bounding box center [1046, 518] width 253 height 44
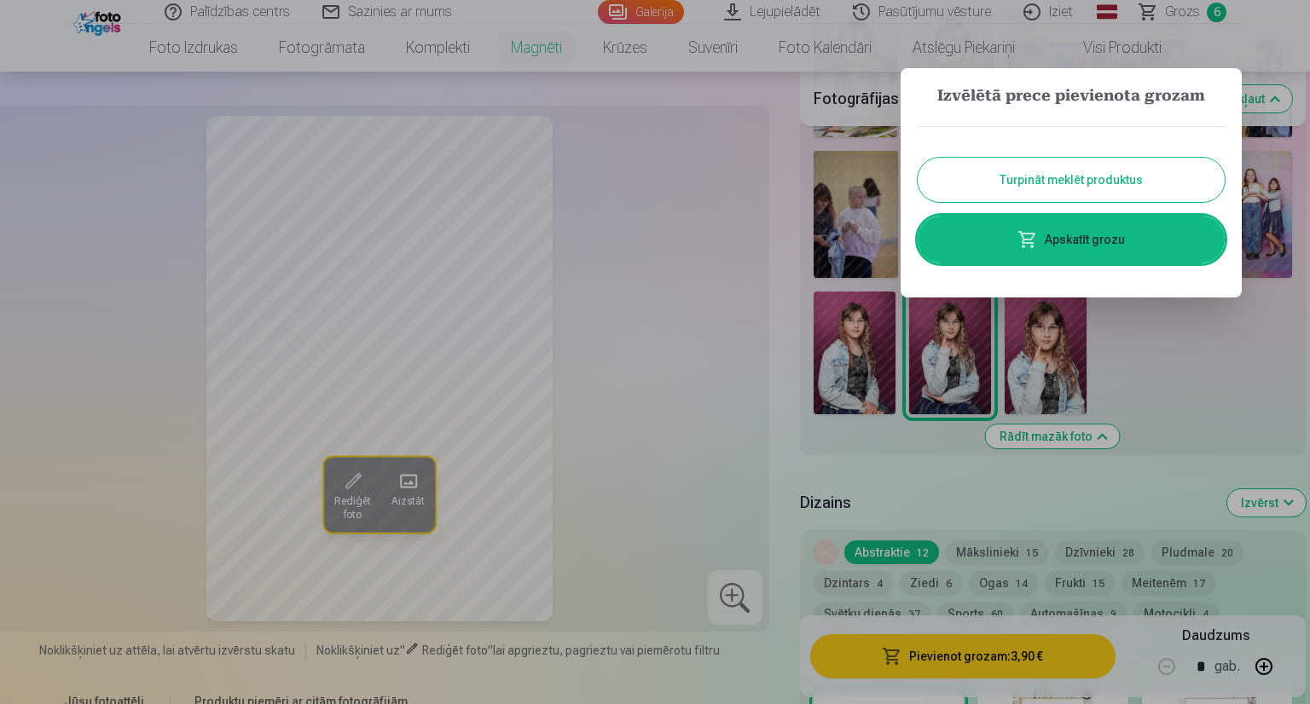
click at [1188, 239] on link "Apskatīt grozu" at bounding box center [1070, 240] width 307 height 48
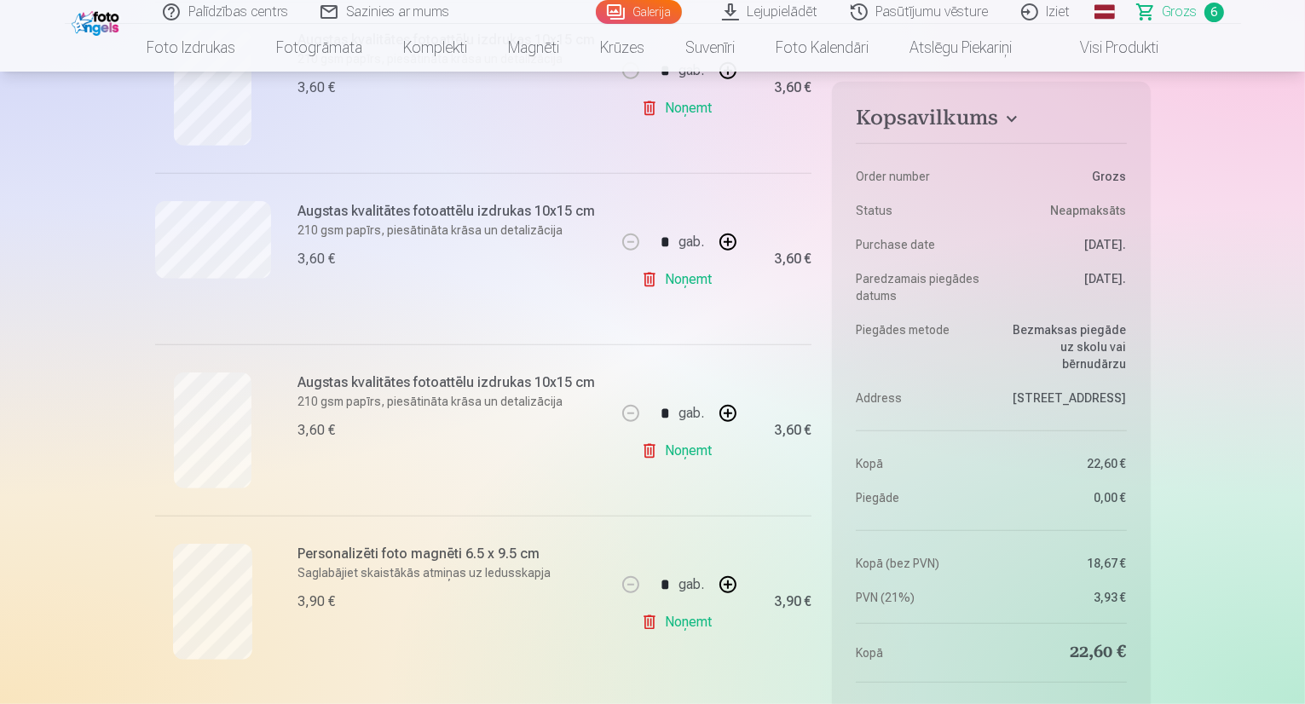
scroll to position [778, 0]
click at [733, 582] on button "button" at bounding box center [728, 584] width 41 height 41
click at [733, 591] on button "button" at bounding box center [728, 584] width 41 height 41
type input "*"
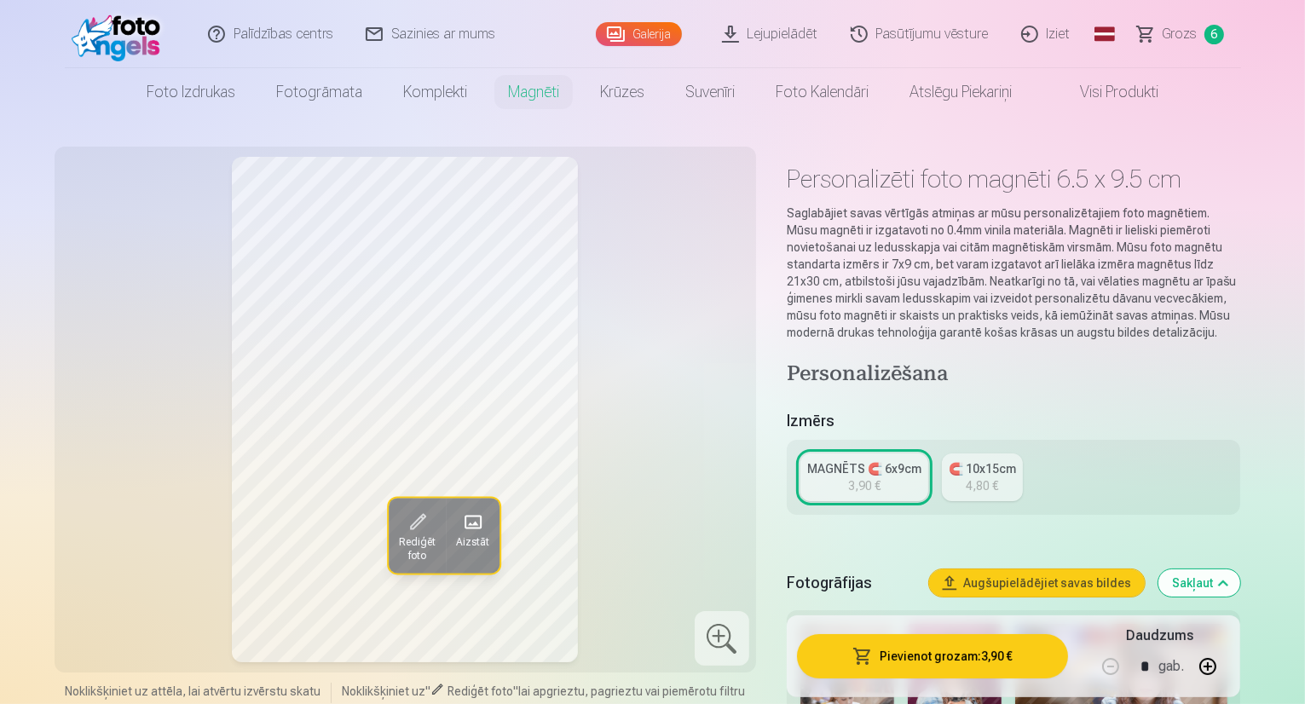
click at [646, 108] on link "Krūzes" at bounding box center [622, 92] width 85 height 48
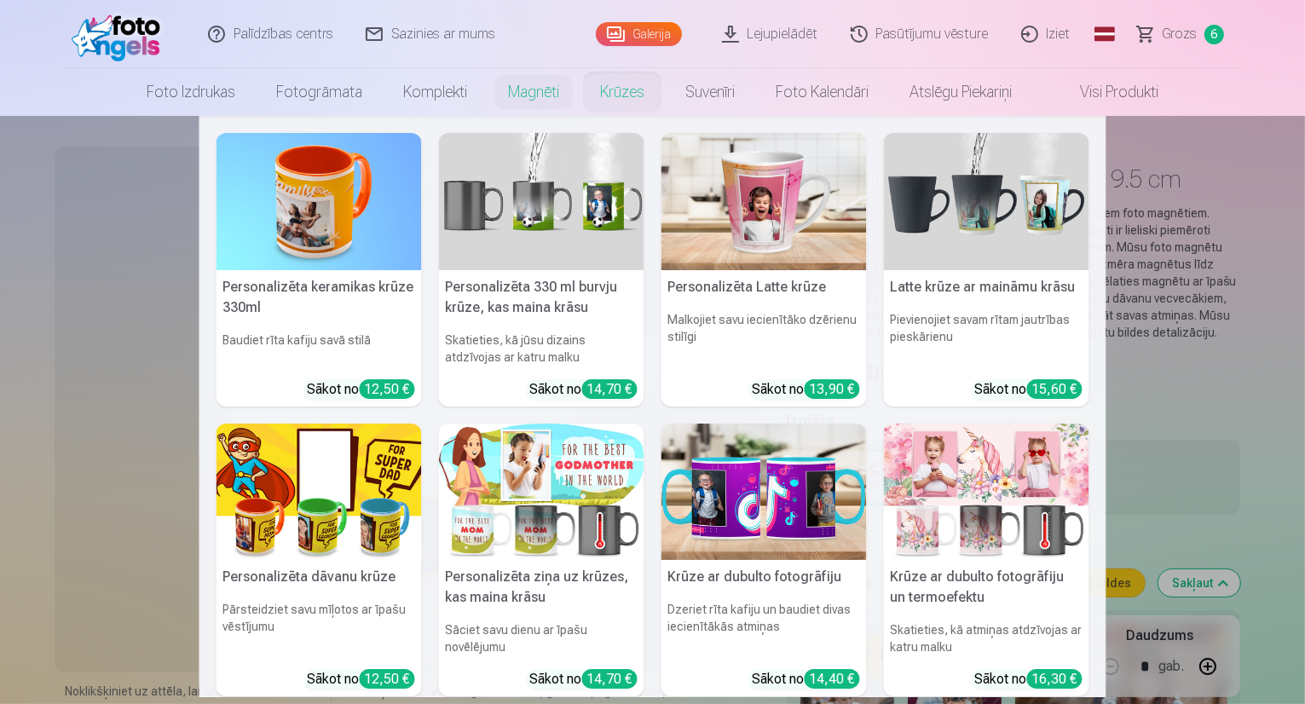
click at [692, 92] on link "Suvenīri" at bounding box center [710, 92] width 90 height 48
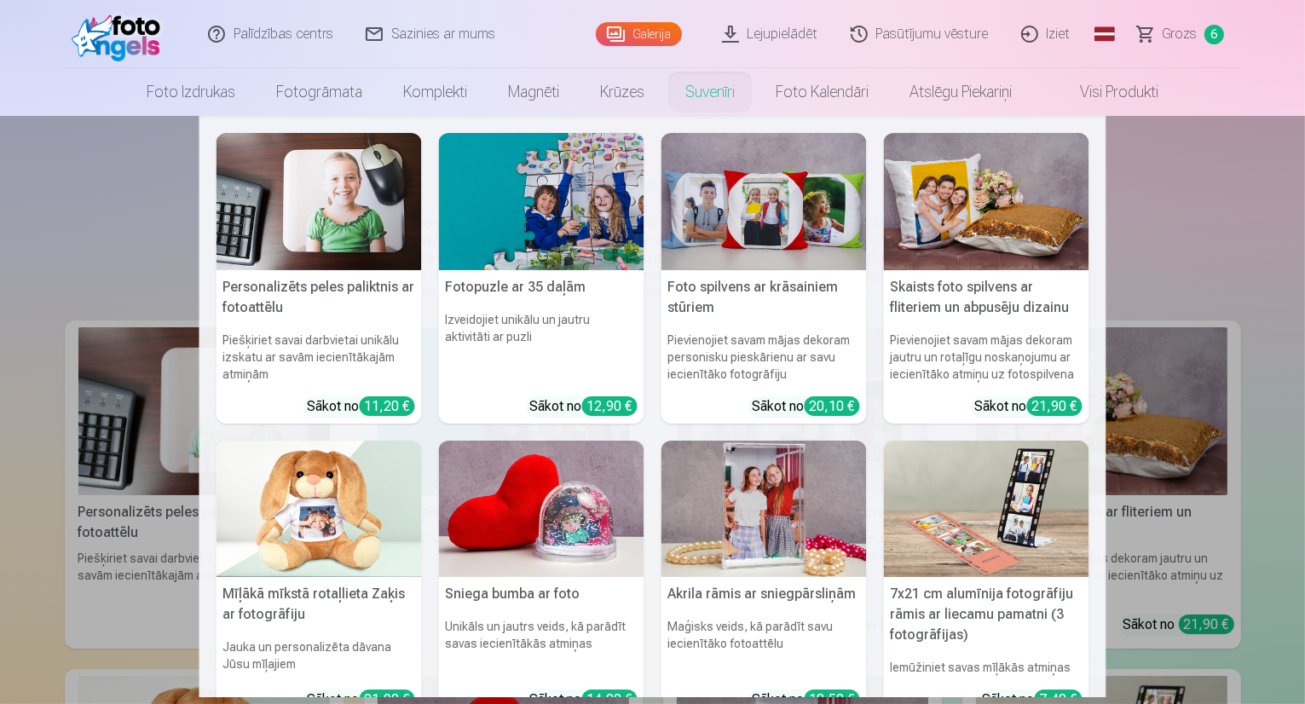
click at [160, 105] on link "Foto izdrukas" at bounding box center [191, 92] width 130 height 48
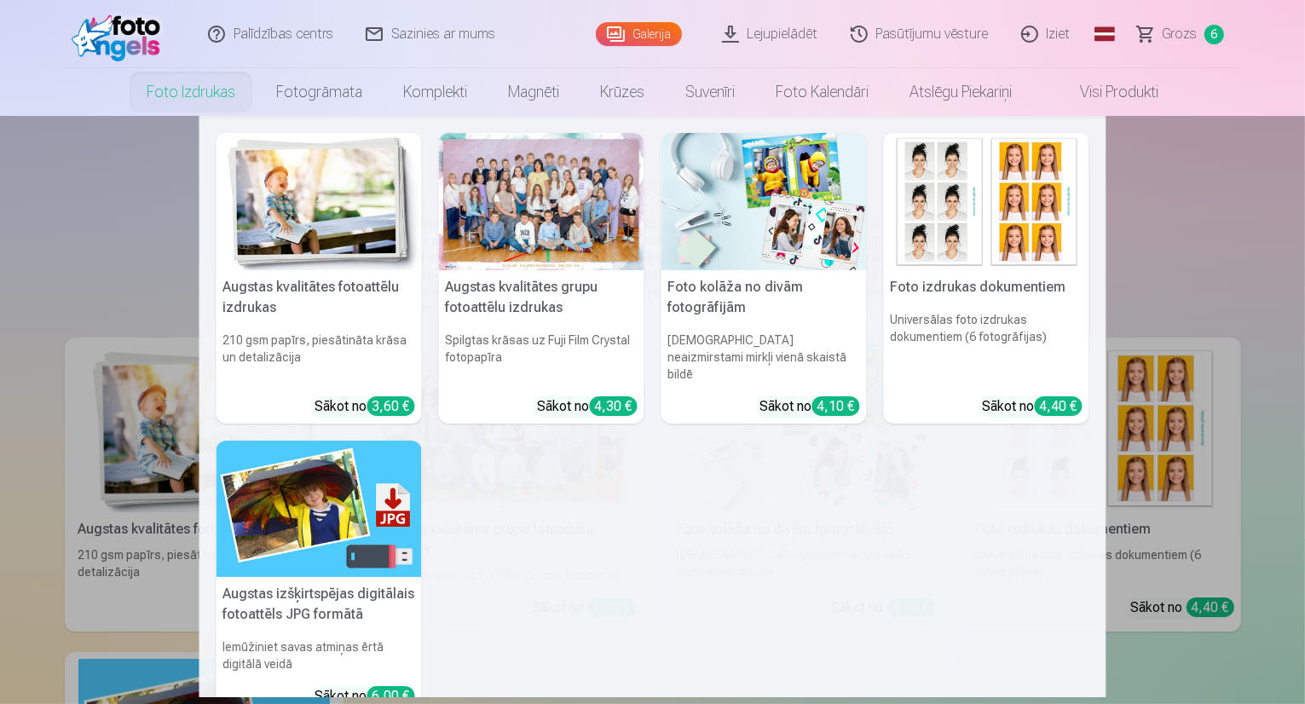
click at [314, 94] on link "Fotogrāmata" at bounding box center [319, 92] width 127 height 48
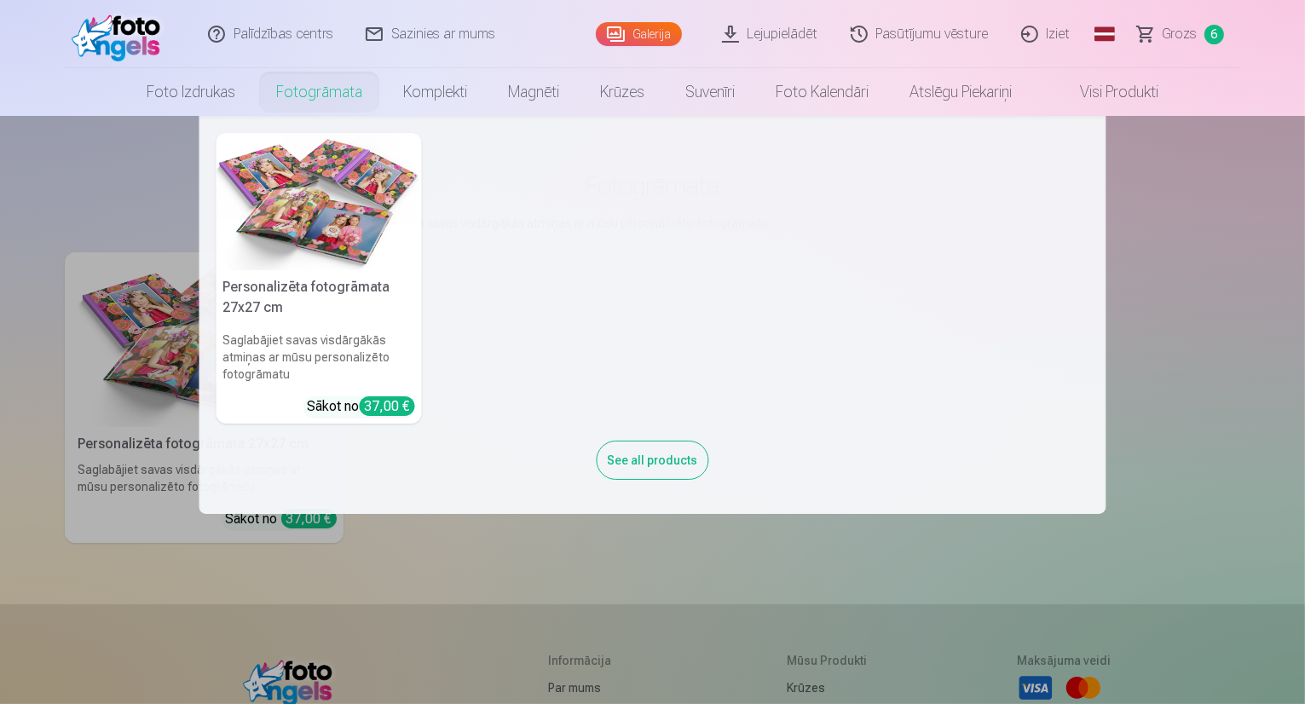
click at [456, 101] on link "Komplekti" at bounding box center [435, 92] width 105 height 48
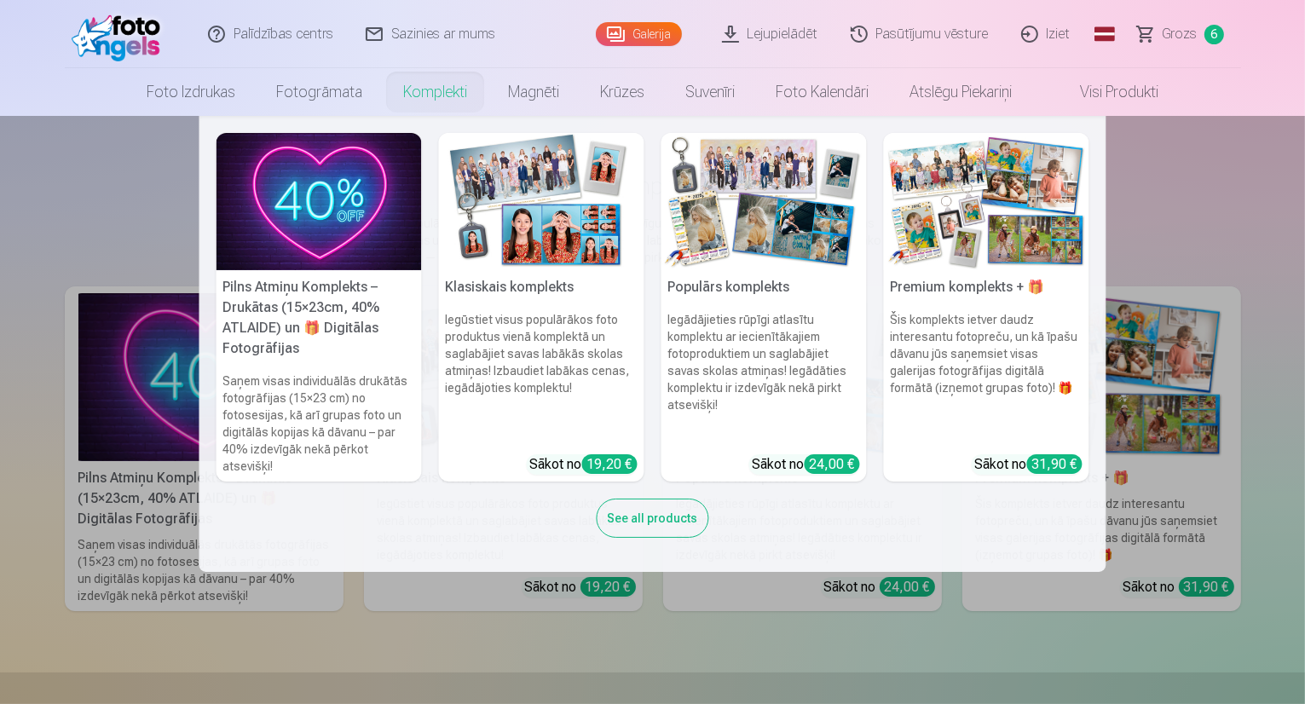
click at [975, 111] on link "Atslēgu piekariņi" at bounding box center [960, 92] width 143 height 48
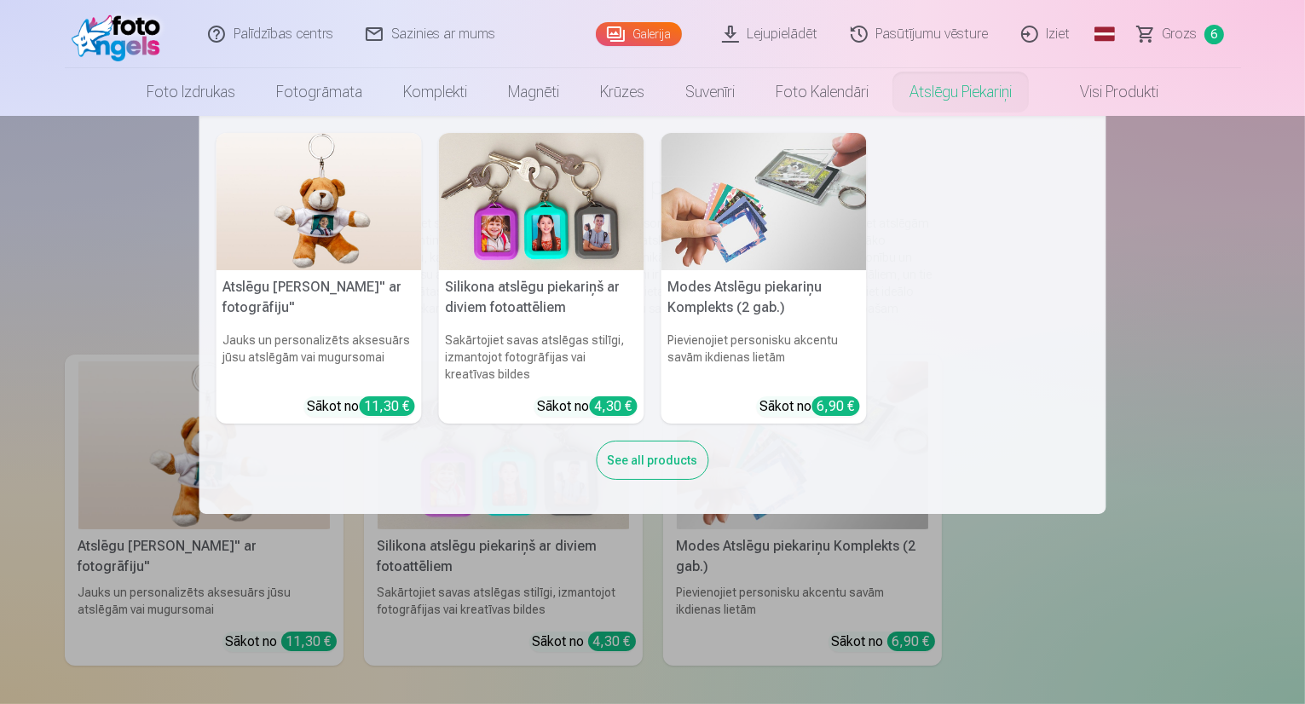
click at [1149, 95] on link "Visi produkti" at bounding box center [1106, 92] width 147 height 48
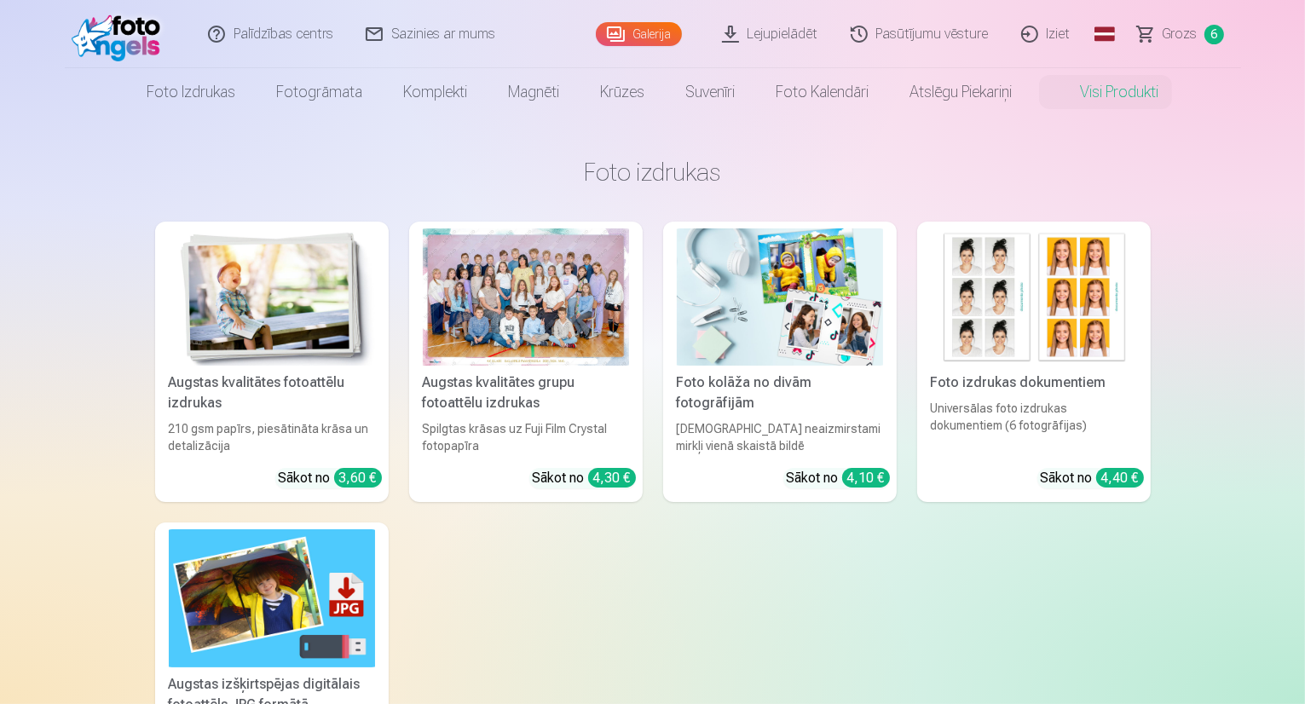
click at [985, 95] on link "Atslēgu piekariņi" at bounding box center [960, 92] width 143 height 48
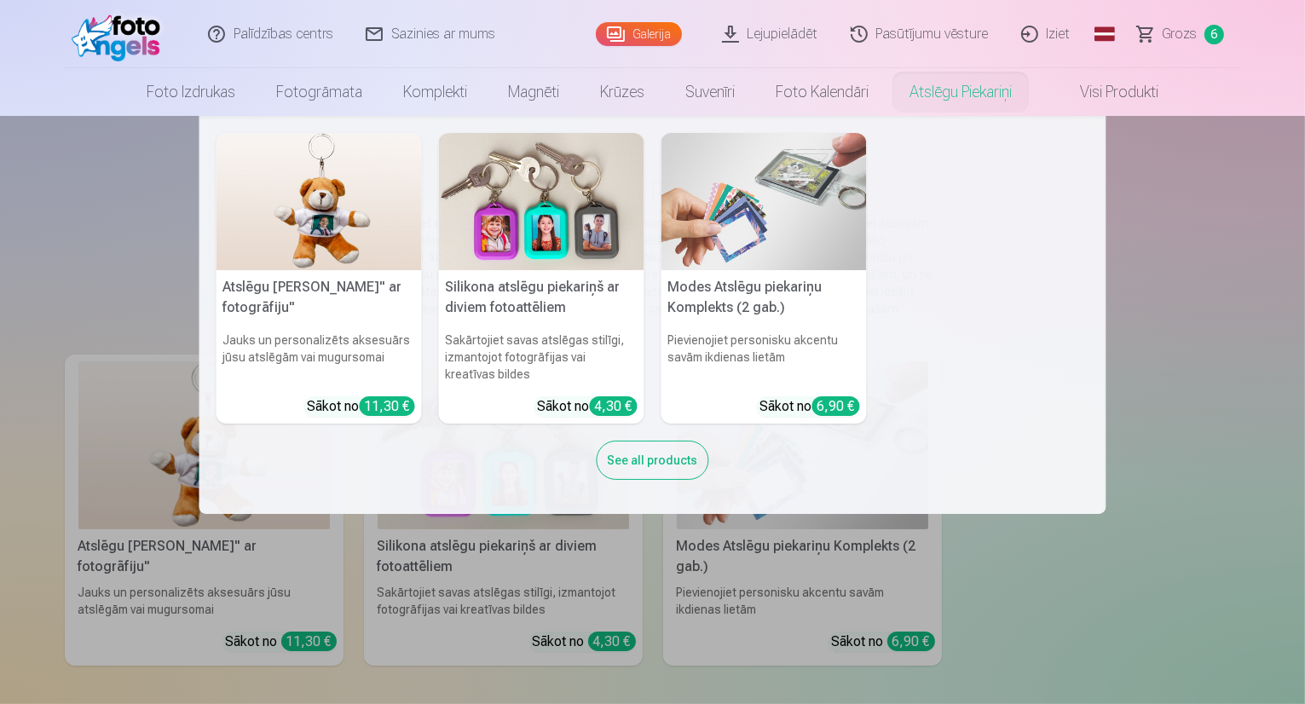
click at [822, 90] on link "Foto kalendāri" at bounding box center [822, 92] width 134 height 48
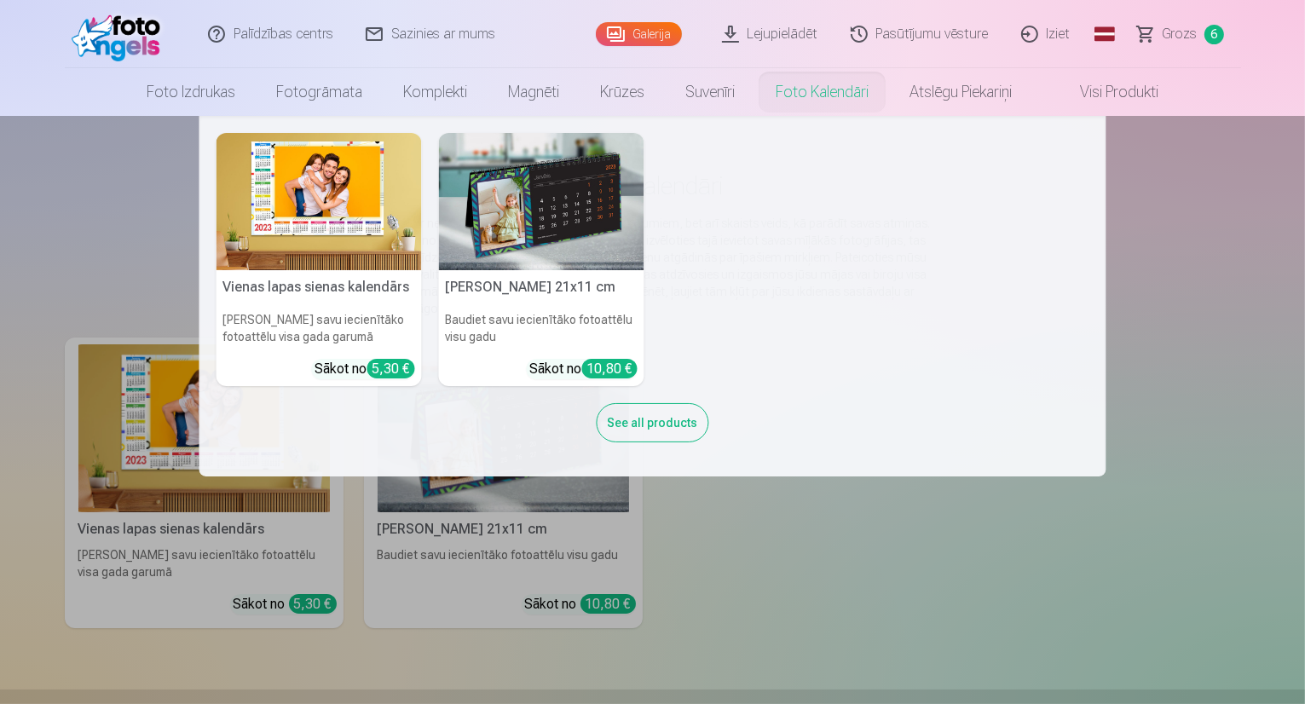
click at [157, 99] on link "Foto izdrukas" at bounding box center [191, 92] width 130 height 48
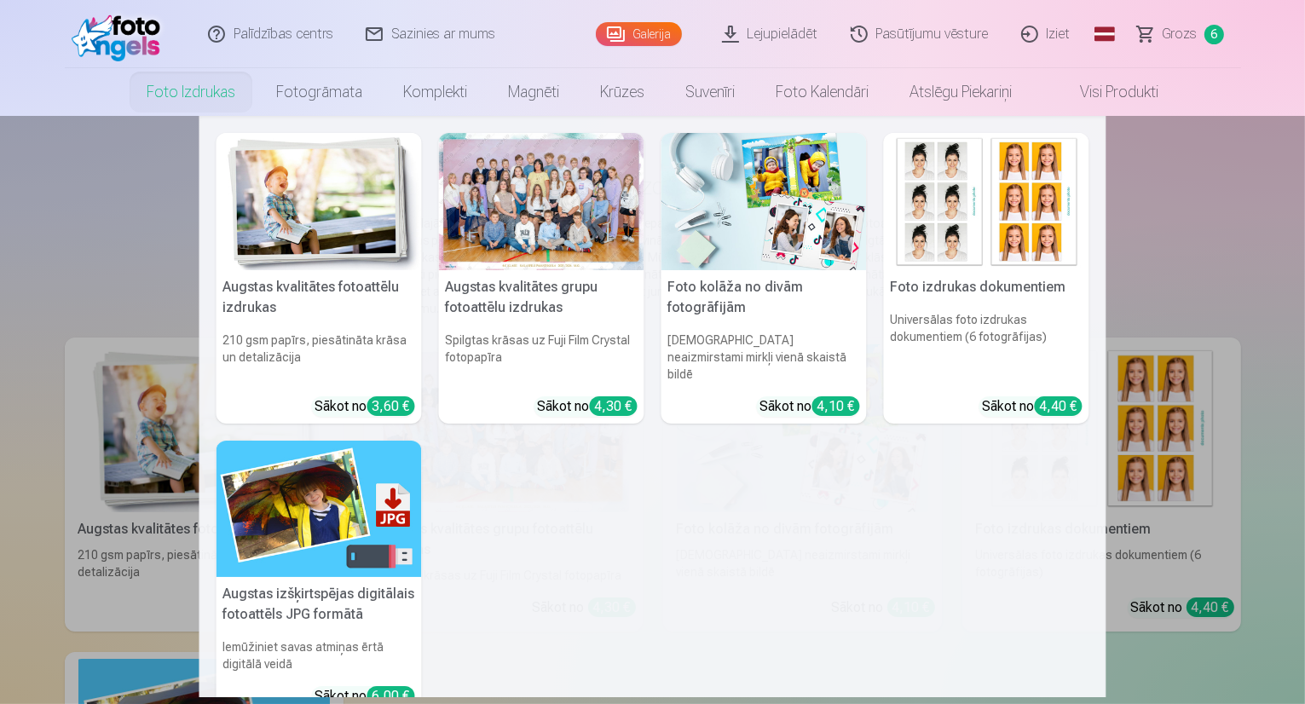
click at [1193, 43] on span "Grozs" at bounding box center [1180, 34] width 35 height 20
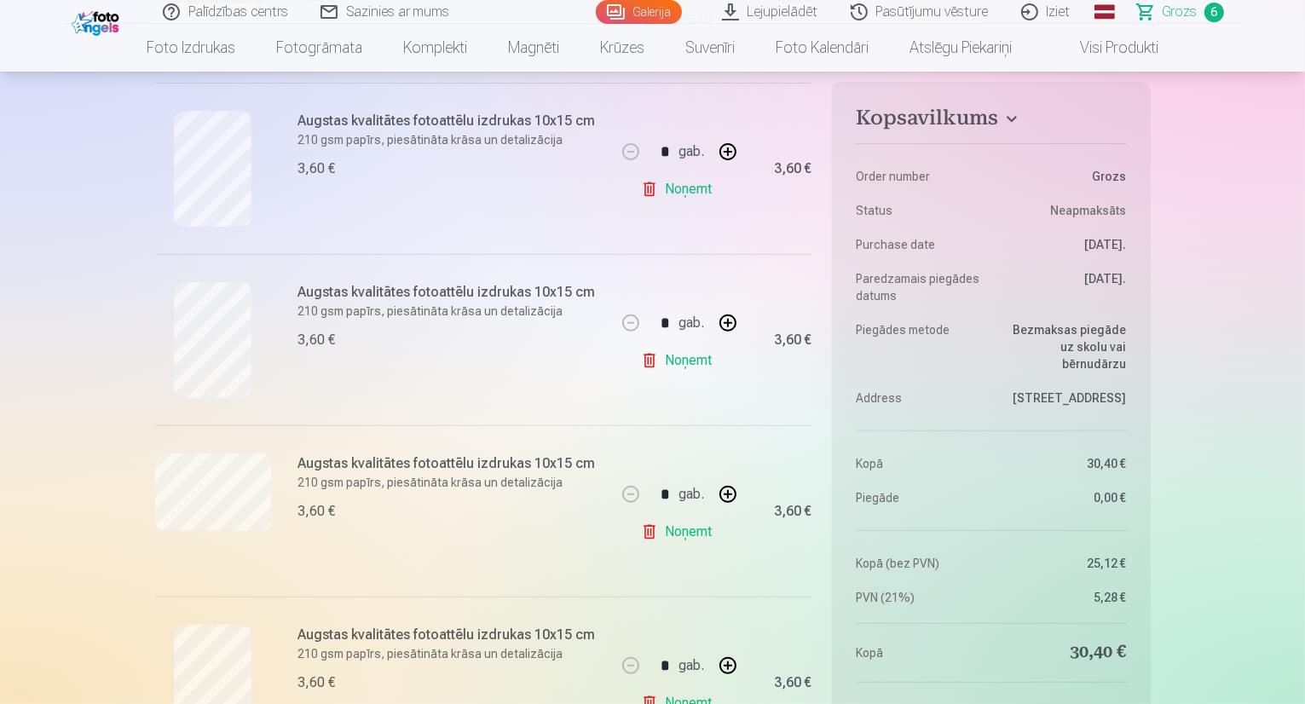
scroll to position [511, 0]
